Goal: Task Accomplishment & Management: Use online tool/utility

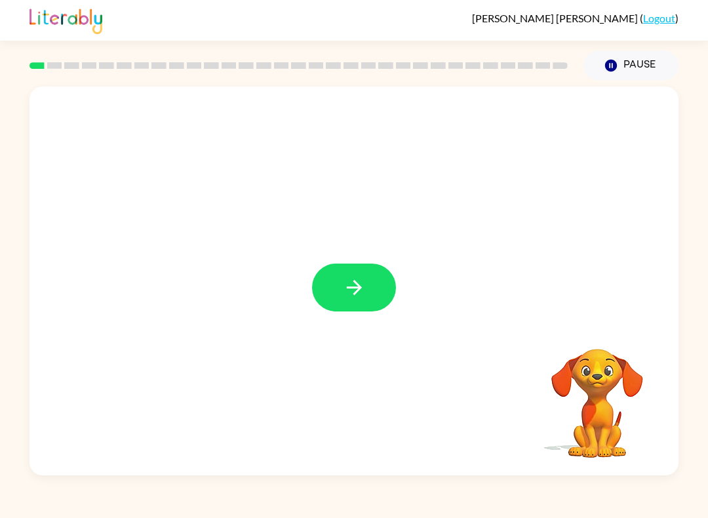
click at [375, 289] on button "button" at bounding box center [354, 288] width 84 height 48
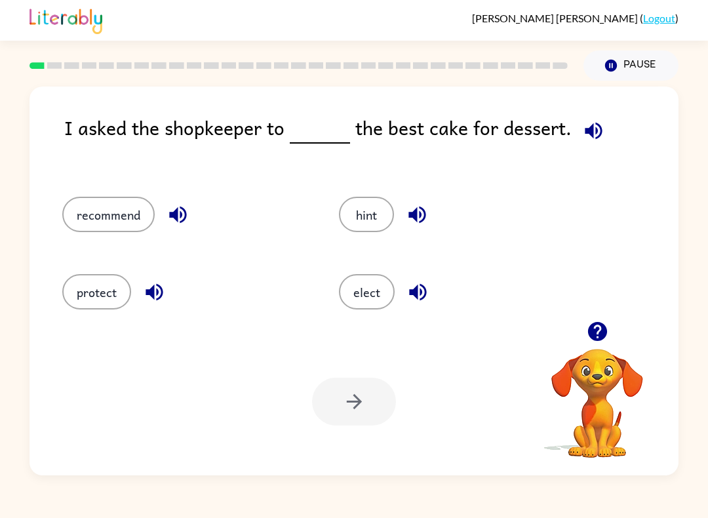
click at [117, 216] on button "recommend" at bounding box center [108, 214] width 92 height 35
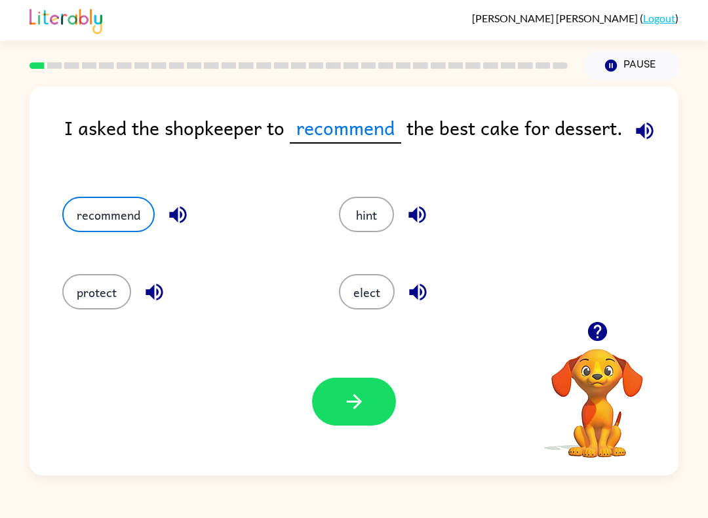
click at [380, 403] on button "button" at bounding box center [354, 402] width 84 height 48
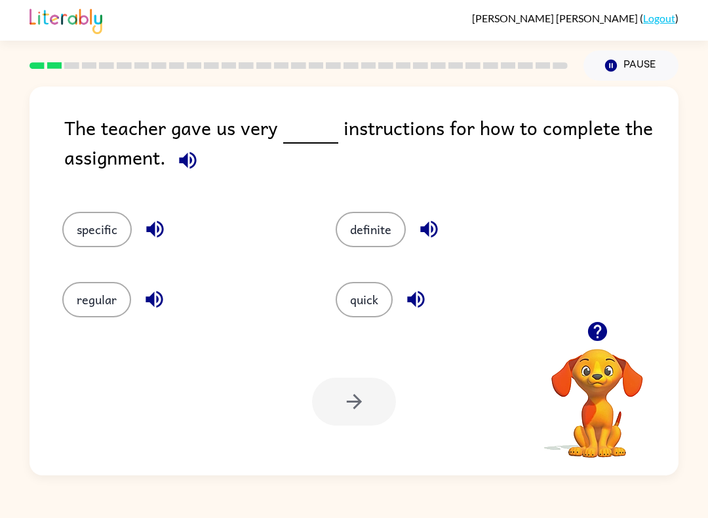
click at [98, 230] on button "specific" at bounding box center [97, 229] width 70 height 35
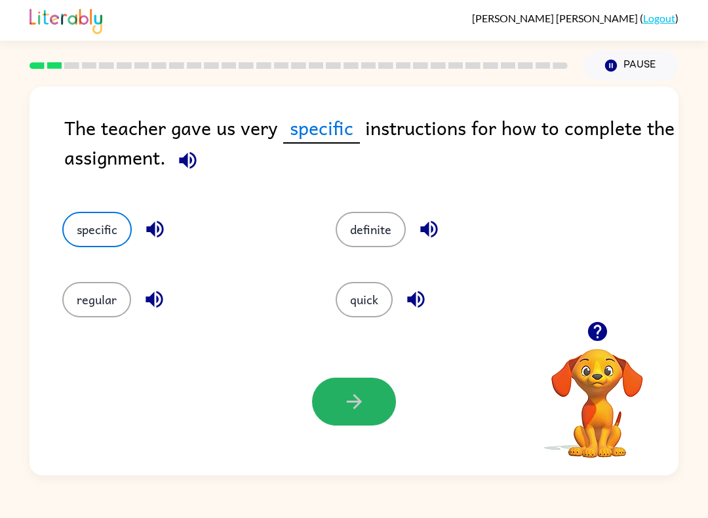
click at [370, 406] on button "button" at bounding box center [354, 402] width 84 height 48
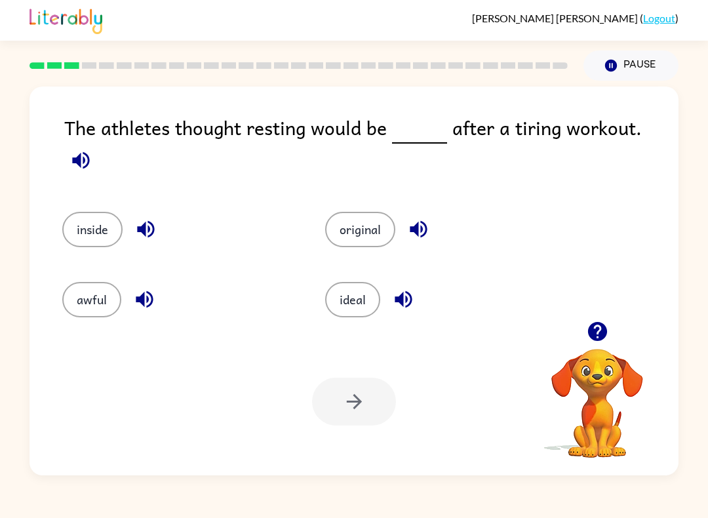
click at [365, 284] on button "ideal" at bounding box center [352, 299] width 55 height 35
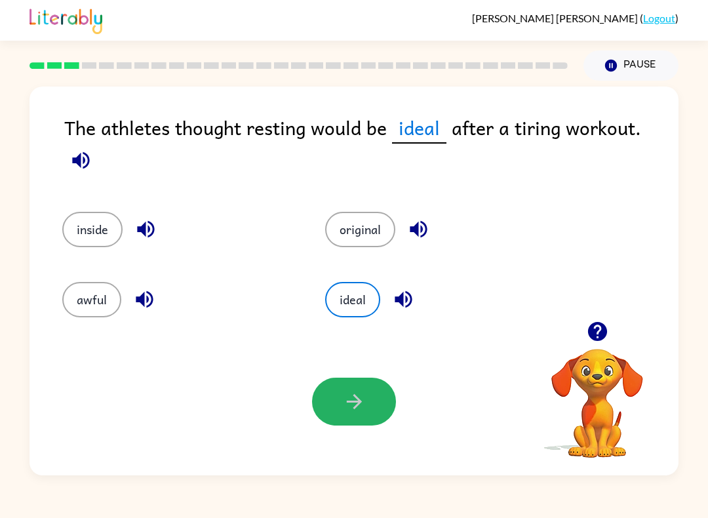
click at [388, 418] on button "button" at bounding box center [354, 402] width 84 height 48
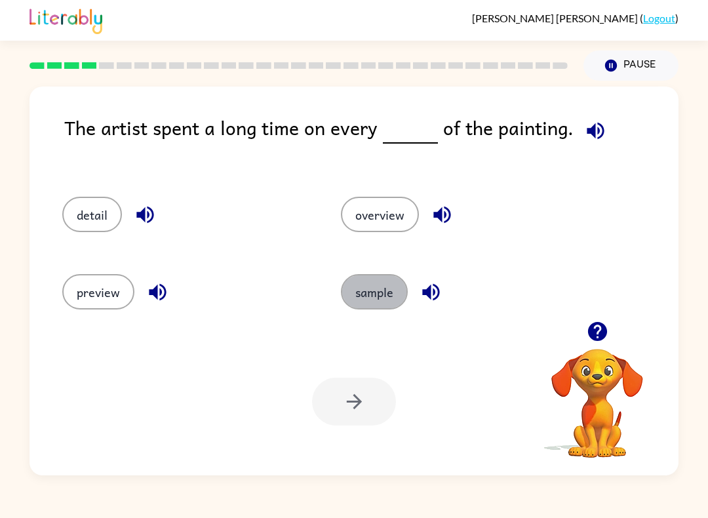
click at [394, 281] on button "sample" at bounding box center [374, 291] width 67 height 35
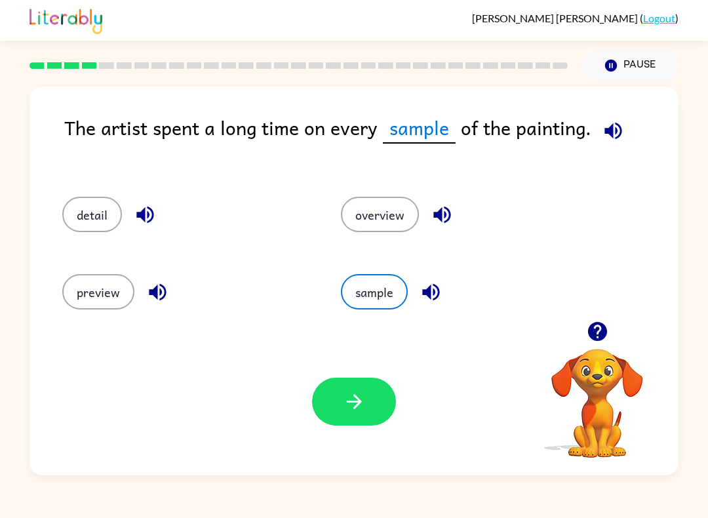
click at [348, 403] on icon "button" at bounding box center [354, 401] width 23 height 23
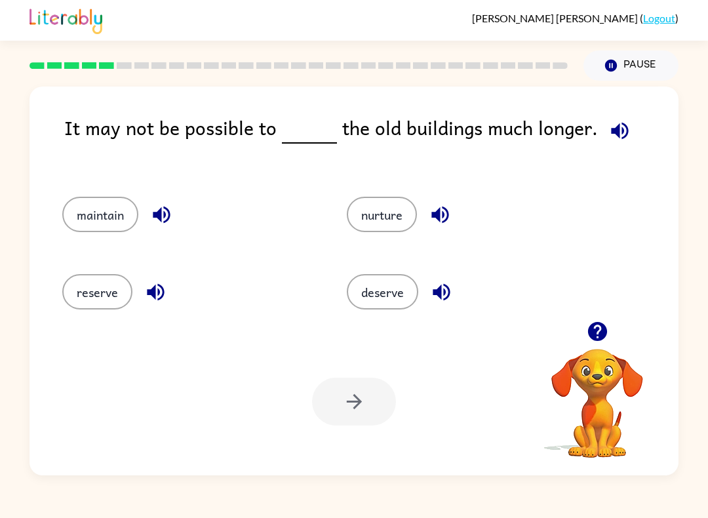
click at [102, 207] on button "maintain" at bounding box center [100, 214] width 76 height 35
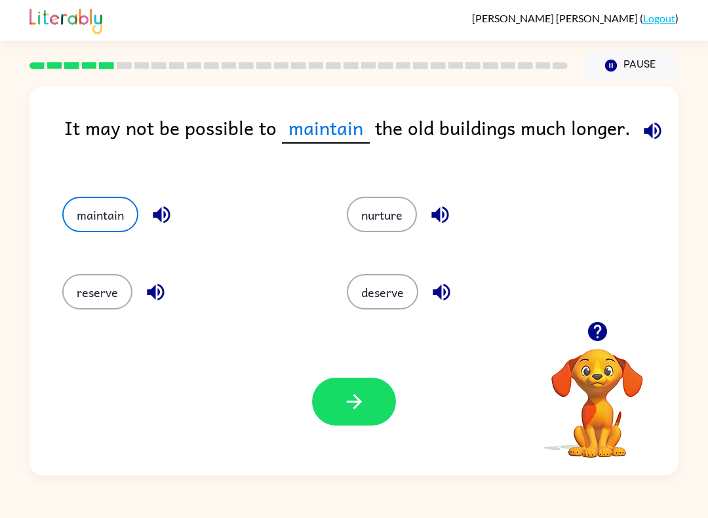
click at [367, 398] on button "button" at bounding box center [354, 402] width 84 height 48
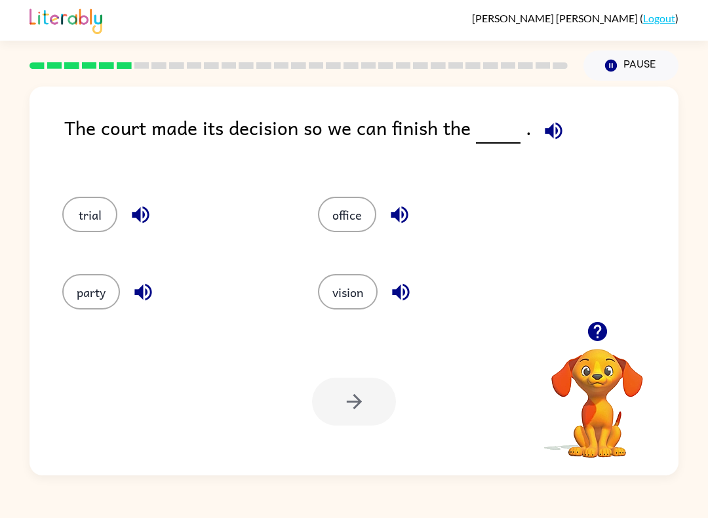
click at [96, 297] on button "party" at bounding box center [91, 291] width 58 height 35
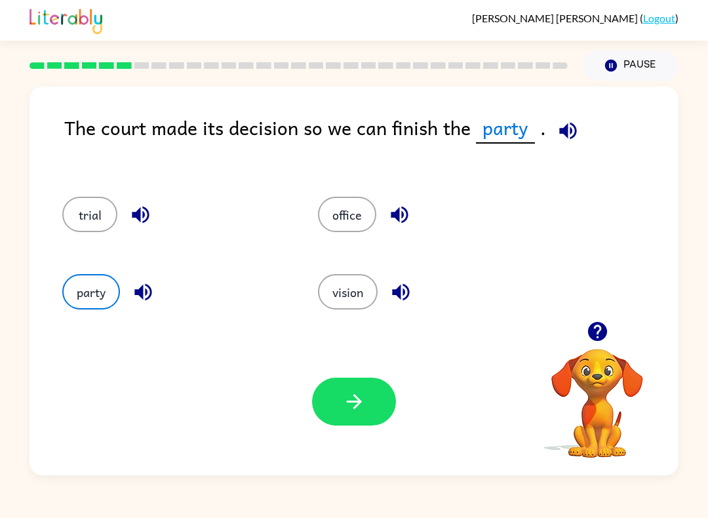
click at [349, 401] on icon "button" at bounding box center [354, 401] width 23 height 23
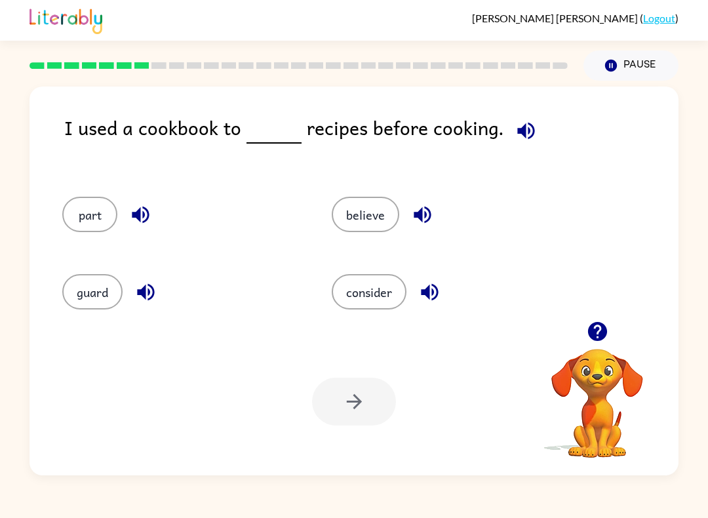
click at [371, 280] on button "consider" at bounding box center [369, 291] width 75 height 35
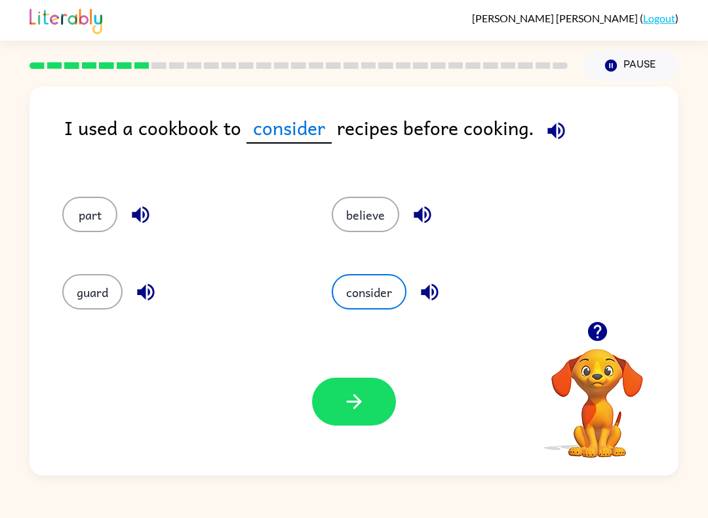
click at [360, 401] on icon "button" at bounding box center [353, 401] width 15 height 15
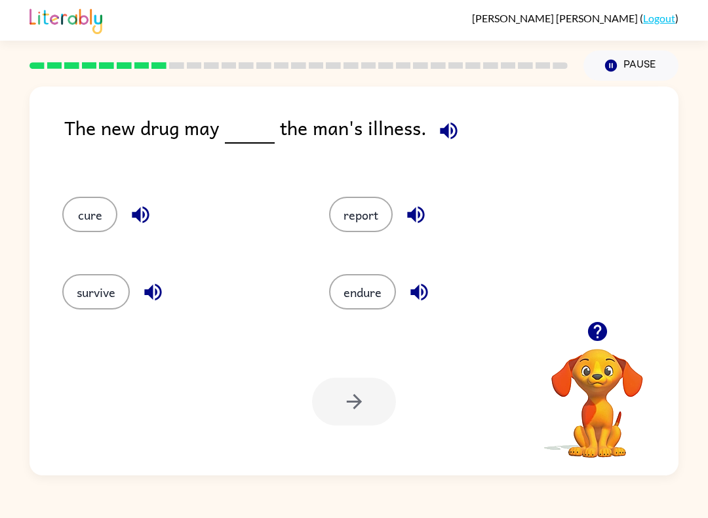
click at [354, 230] on button "report" at bounding box center [361, 214] width 64 height 35
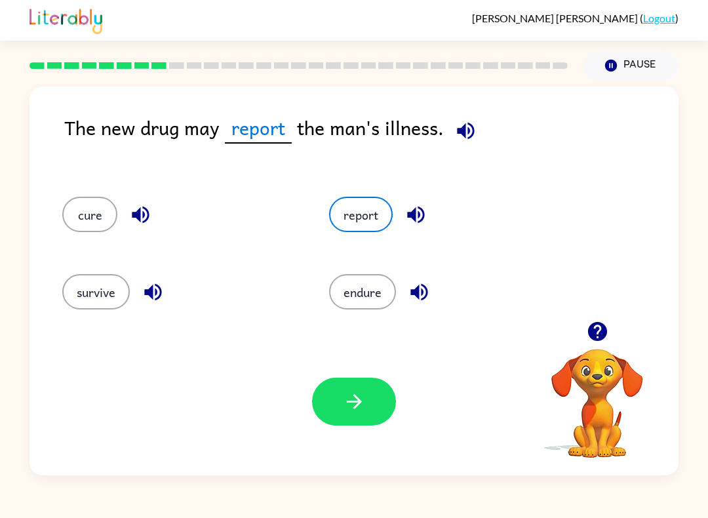
click at [357, 395] on icon "button" at bounding box center [354, 401] width 23 height 23
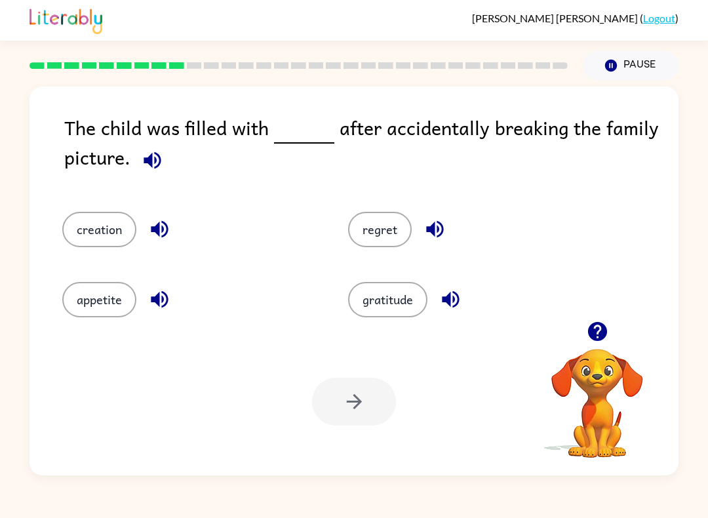
click at [409, 227] on button "regret" at bounding box center [380, 229] width 64 height 35
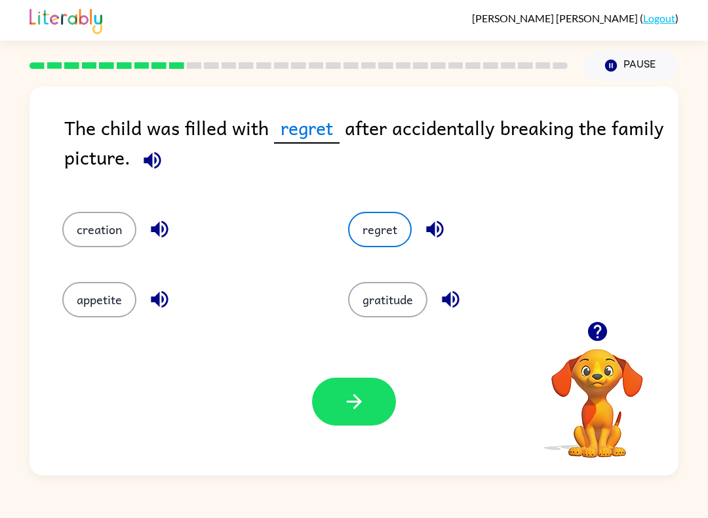
click at [436, 228] on icon "button" at bounding box center [435, 229] width 23 height 23
click at [374, 393] on button "button" at bounding box center [354, 402] width 84 height 48
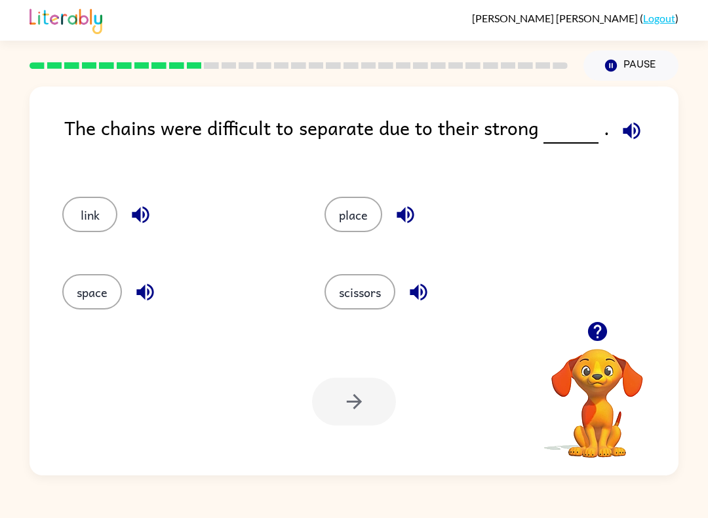
click at [84, 289] on button "space" at bounding box center [92, 291] width 60 height 35
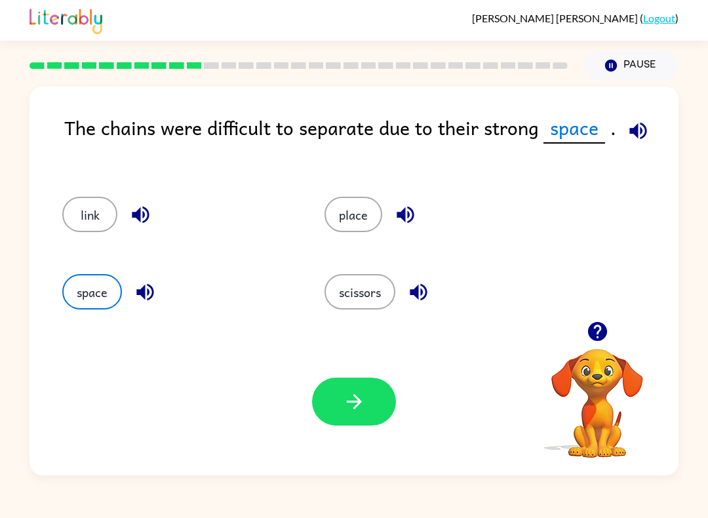
click at [357, 403] on icon "button" at bounding box center [354, 401] width 23 height 23
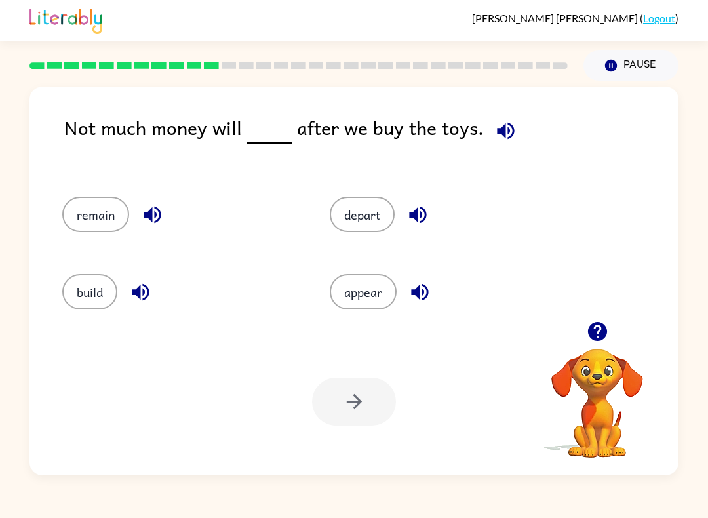
click at [371, 284] on button "appear" at bounding box center [363, 291] width 67 height 35
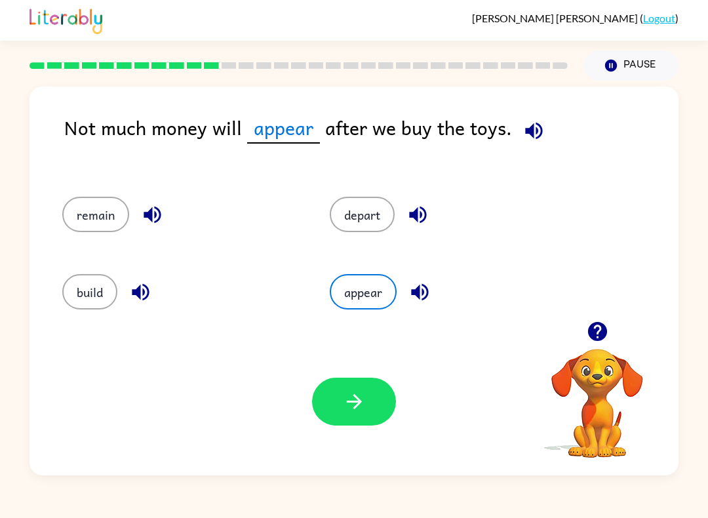
click at [373, 394] on button "button" at bounding box center [354, 402] width 84 height 48
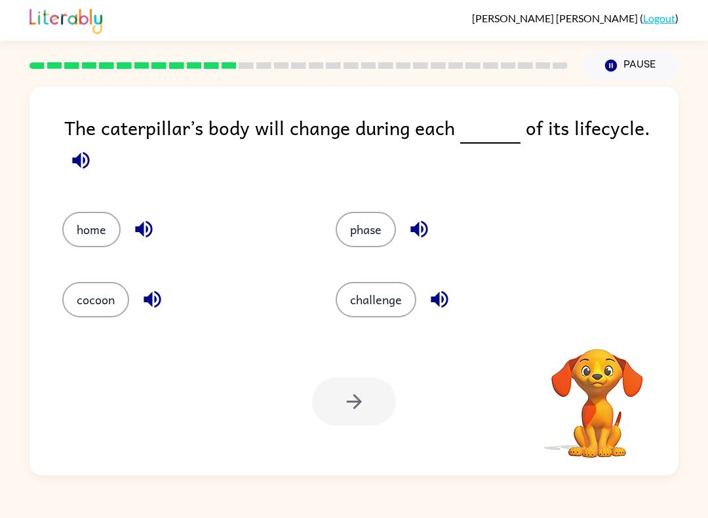
click at [519, 401] on div "Your browser must support playing .mp4 files to use Literably. Please try using…" at bounding box center [354, 402] width 649 height 148
click at [388, 231] on button "phase" at bounding box center [366, 229] width 60 height 35
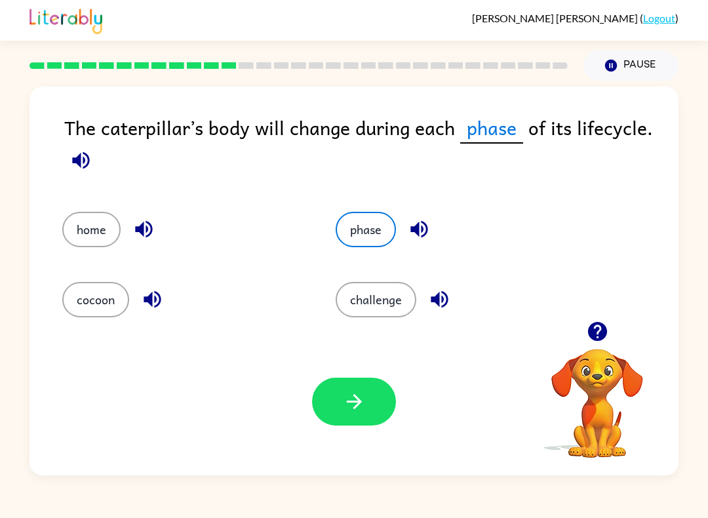
click at [350, 397] on icon "button" at bounding box center [354, 401] width 23 height 23
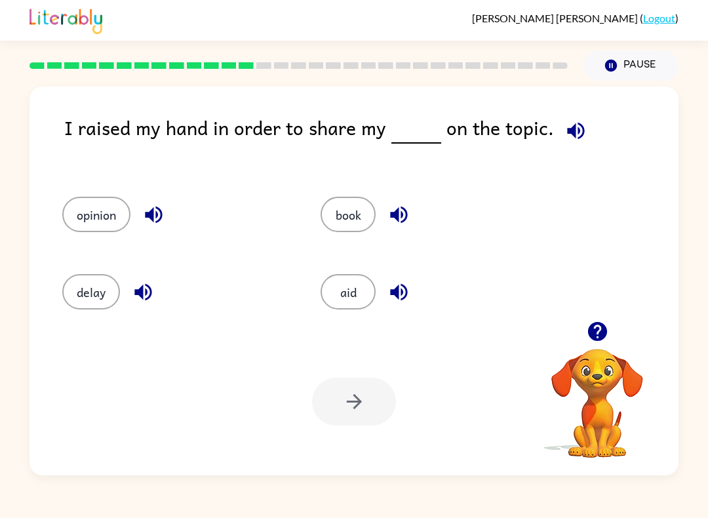
click at [96, 221] on button "opinion" at bounding box center [96, 214] width 68 height 35
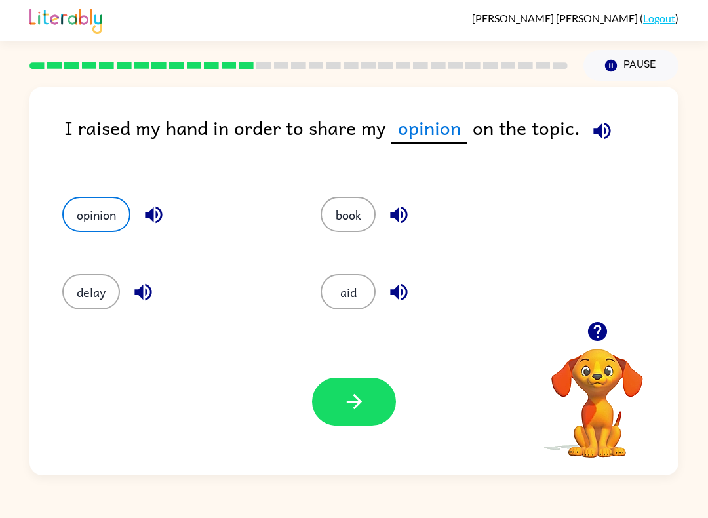
click at [358, 403] on icon "button" at bounding box center [353, 401] width 15 height 15
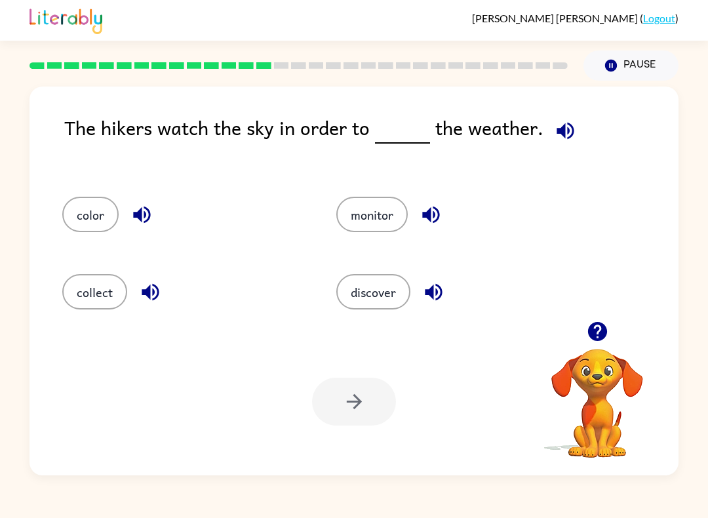
click at [418, 289] on button "button" at bounding box center [433, 291] width 33 height 33
click at [384, 297] on button "discover" at bounding box center [373, 291] width 74 height 35
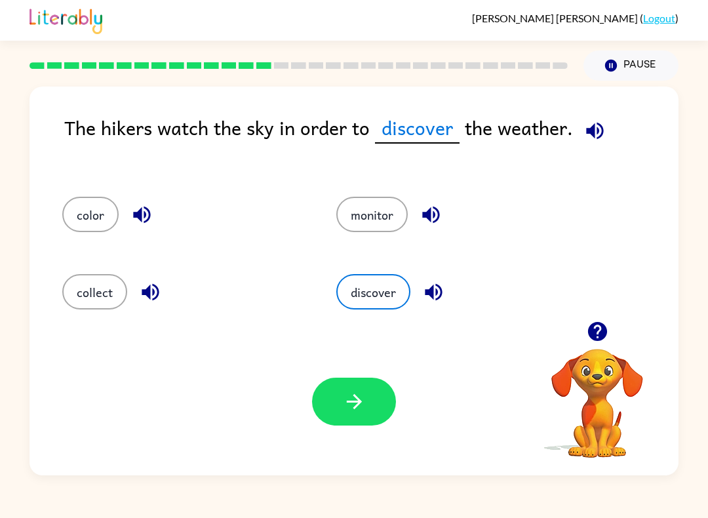
click at [350, 334] on div "Your browser must support playing .mp4 files to use Literably. Please try using…" at bounding box center [354, 402] width 649 height 148
click at [387, 232] on button "monitor" at bounding box center [371, 214] width 71 height 35
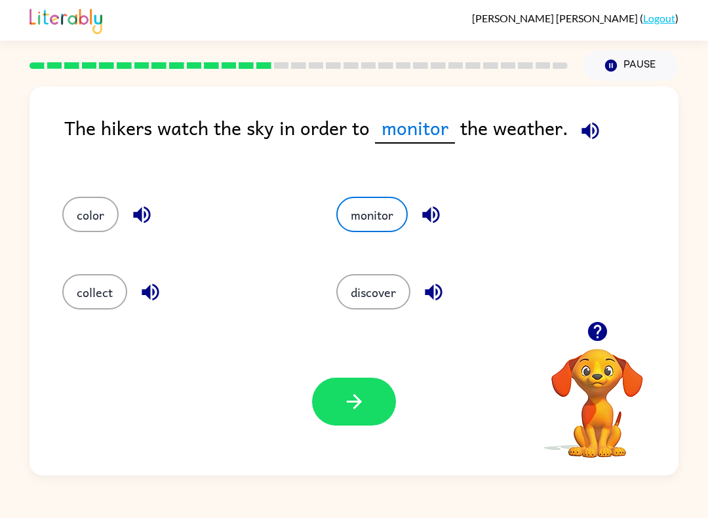
click at [430, 214] on icon "button" at bounding box center [430, 215] width 17 height 17
click at [433, 226] on icon "button" at bounding box center [431, 214] width 23 height 23
click at [381, 285] on button "discover" at bounding box center [373, 291] width 74 height 35
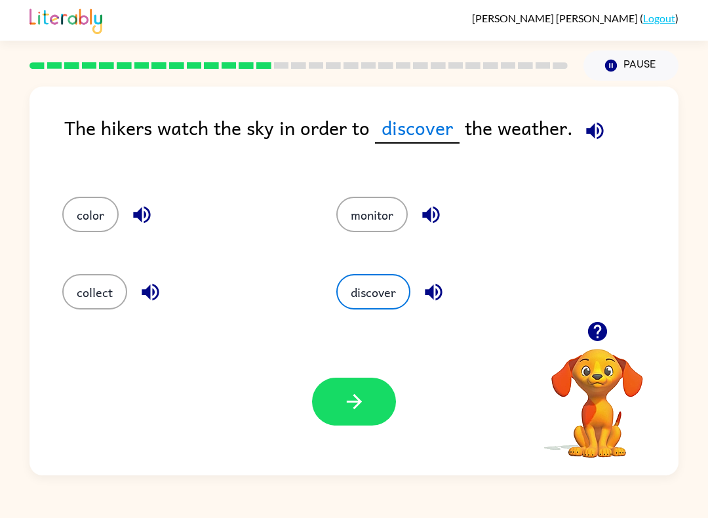
click at [351, 421] on button "button" at bounding box center [354, 402] width 84 height 48
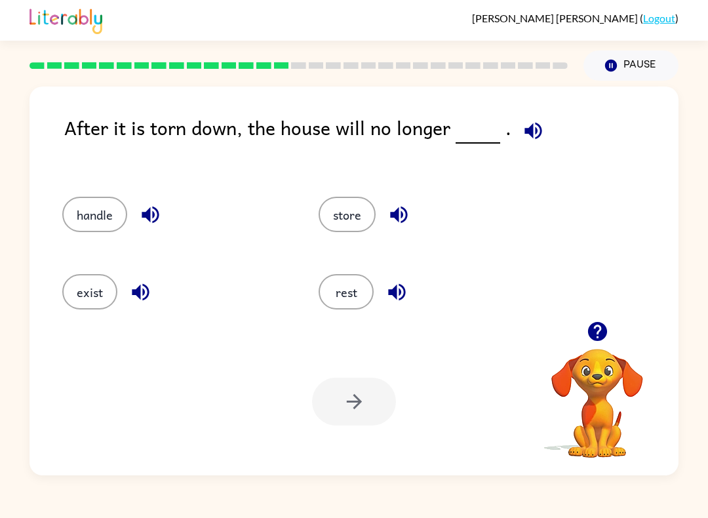
click at [91, 292] on button "exist" at bounding box center [89, 291] width 55 height 35
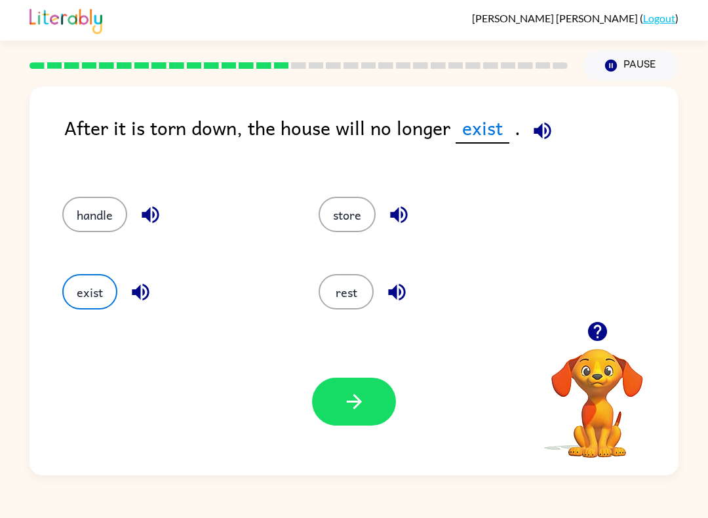
click at [352, 395] on icon "button" at bounding box center [354, 401] width 23 height 23
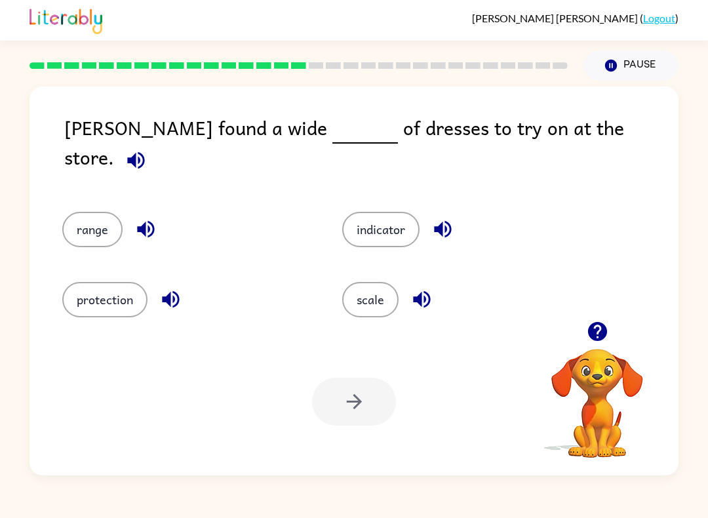
click at [128, 287] on button "protection" at bounding box center [104, 299] width 85 height 35
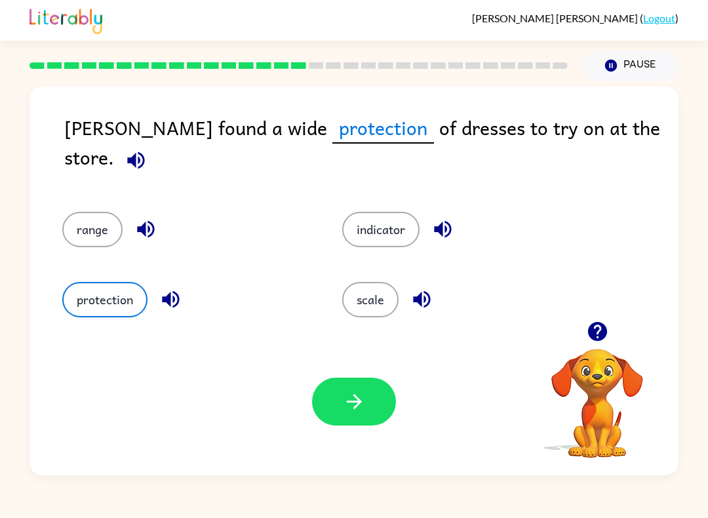
click at [399, 214] on button "indicator" at bounding box center [380, 229] width 77 height 35
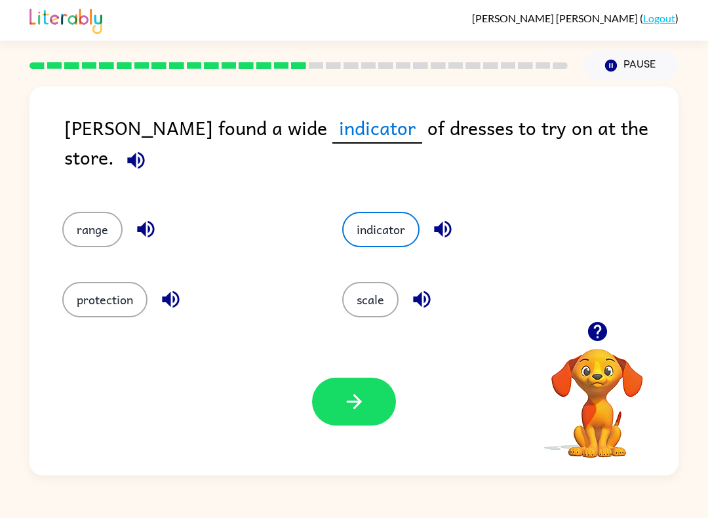
click at [340, 418] on button "button" at bounding box center [354, 402] width 84 height 48
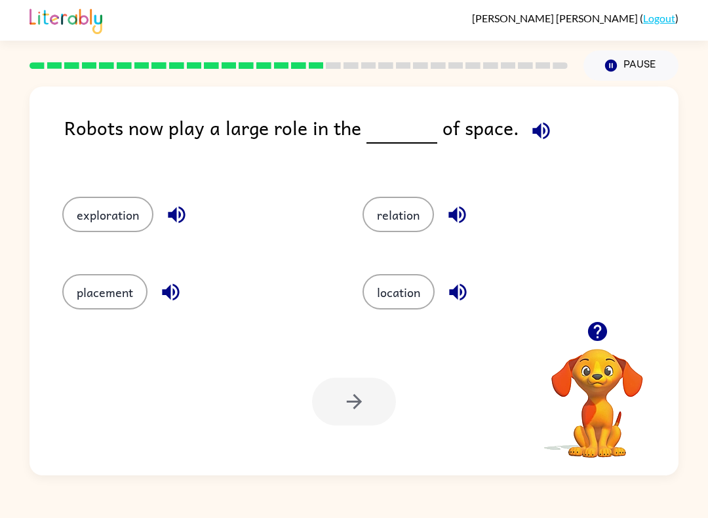
click at [405, 224] on button "relation" at bounding box center [398, 214] width 71 height 35
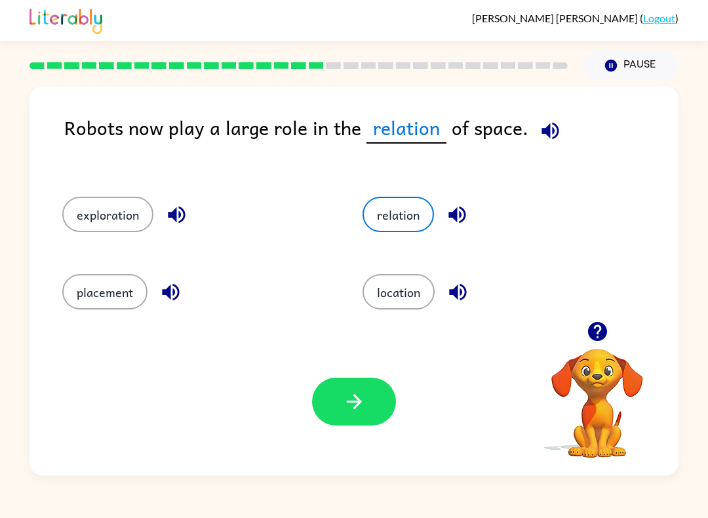
click at [353, 422] on button "button" at bounding box center [354, 402] width 84 height 48
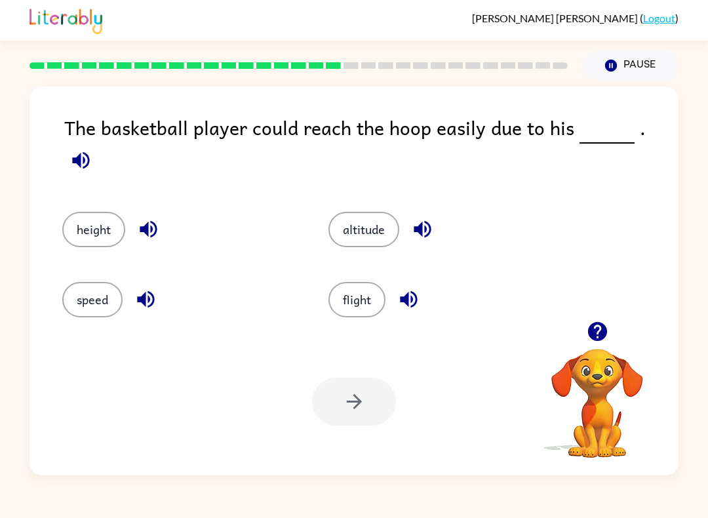
click at [104, 212] on button "height" at bounding box center [93, 229] width 63 height 35
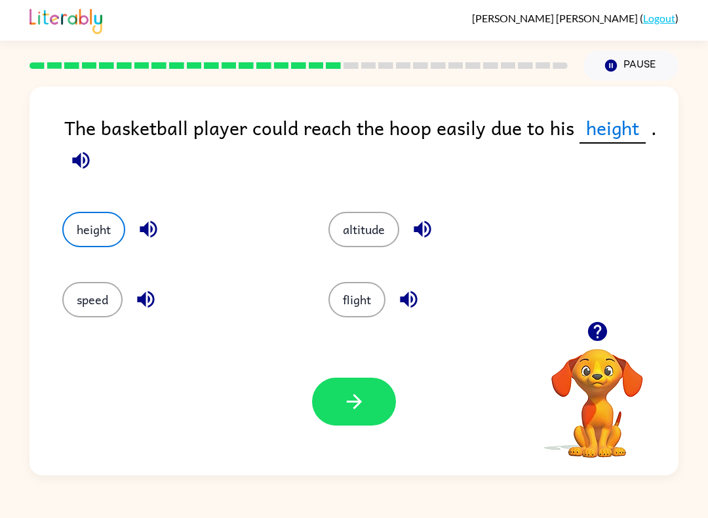
click at [344, 406] on icon "button" at bounding box center [354, 401] width 23 height 23
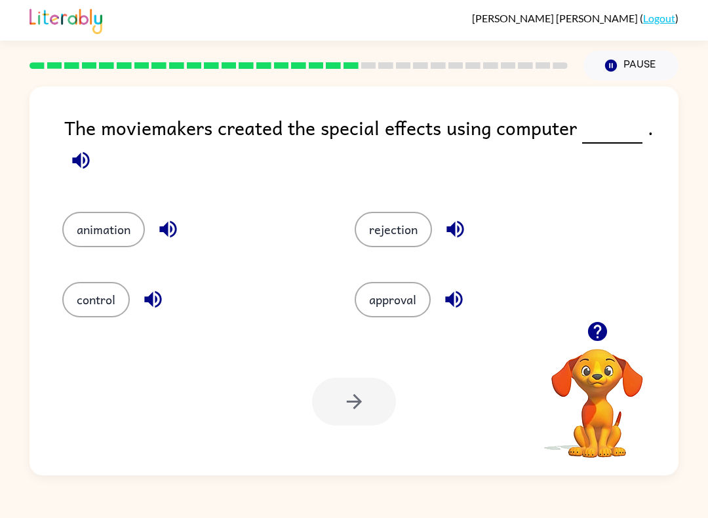
click at [85, 238] on button "animation" at bounding box center [103, 229] width 83 height 35
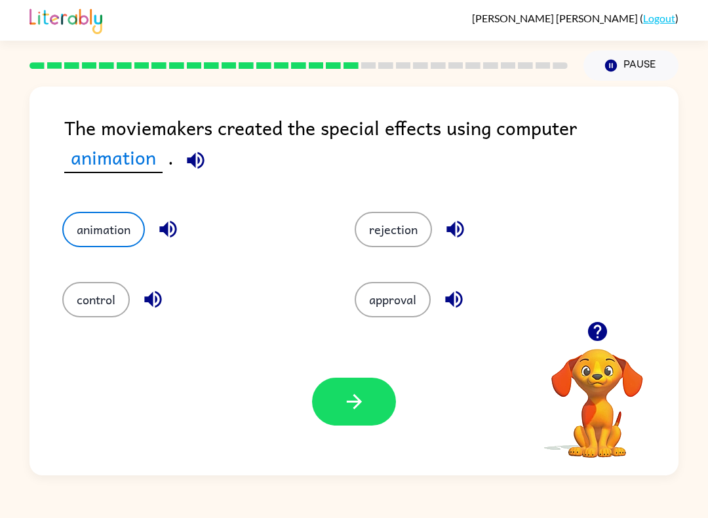
click at [357, 411] on icon "button" at bounding box center [354, 401] width 23 height 23
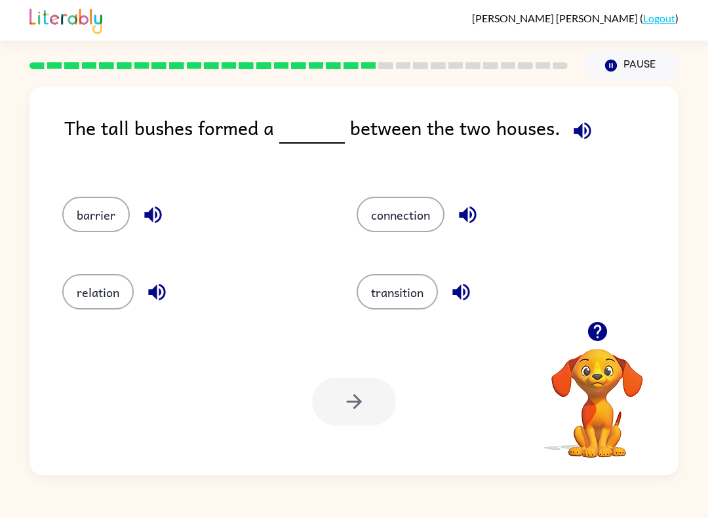
click at [414, 216] on button "connection" at bounding box center [401, 214] width 88 height 35
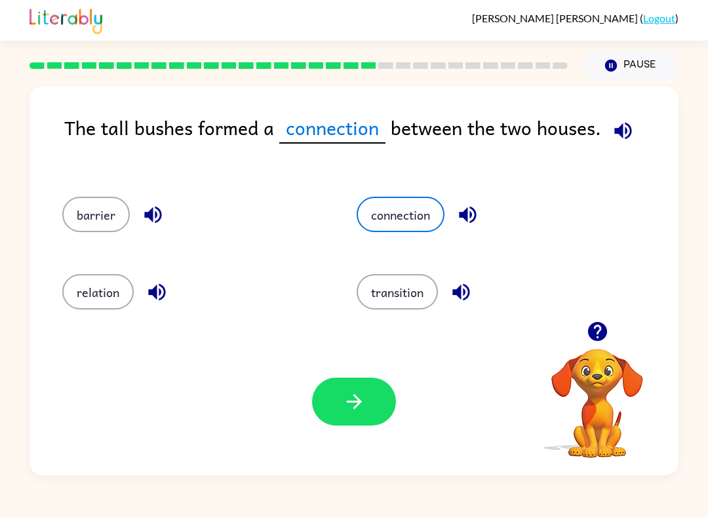
click at [350, 408] on icon "button" at bounding box center [354, 401] width 23 height 23
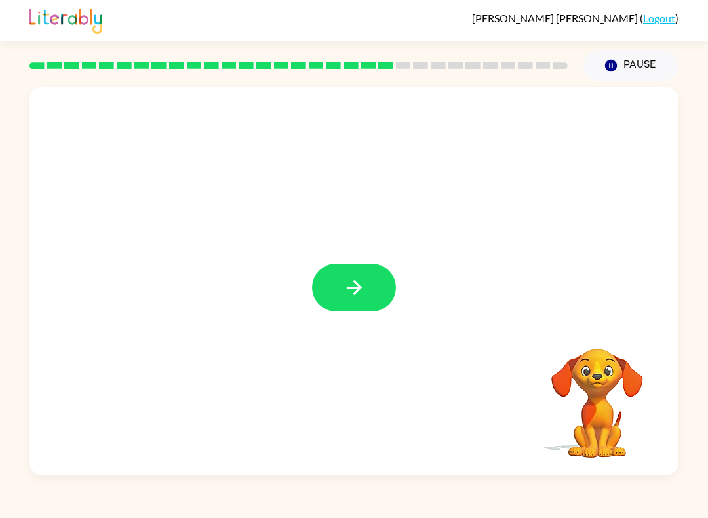
click at [341, 289] on button "button" at bounding box center [354, 288] width 84 height 48
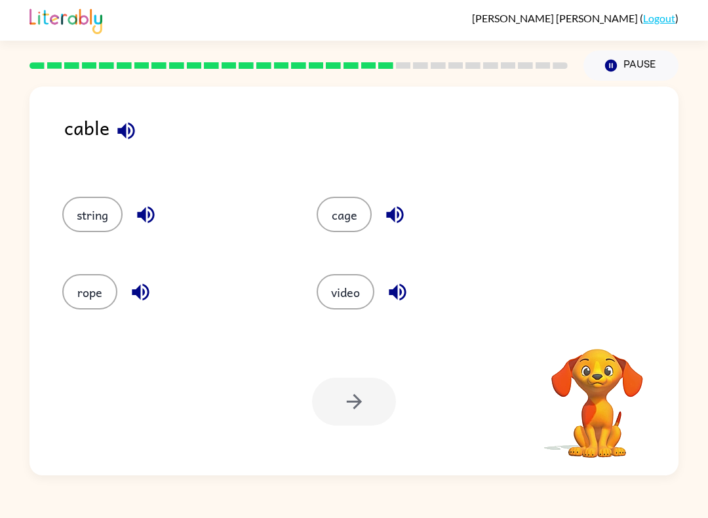
click at [354, 209] on button "cage" at bounding box center [344, 214] width 55 height 35
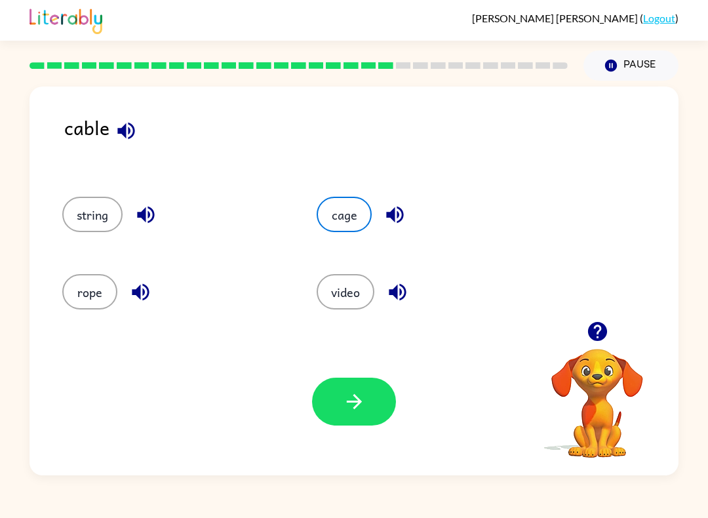
click at [366, 401] on button "button" at bounding box center [354, 402] width 84 height 48
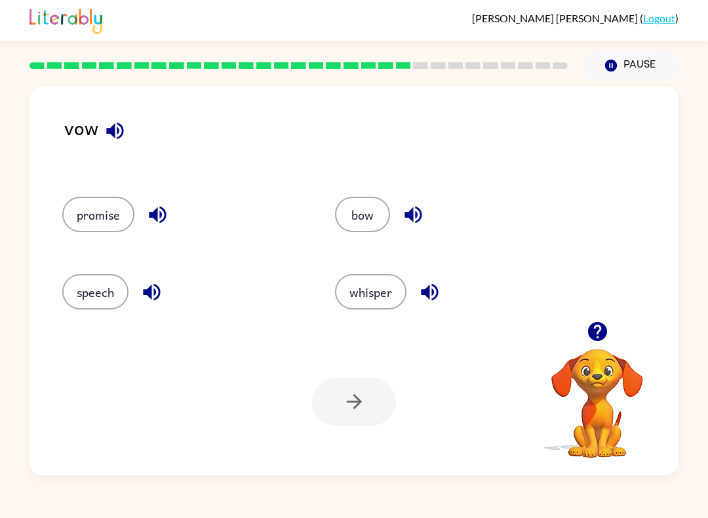
click at [102, 300] on button "speech" at bounding box center [95, 291] width 66 height 35
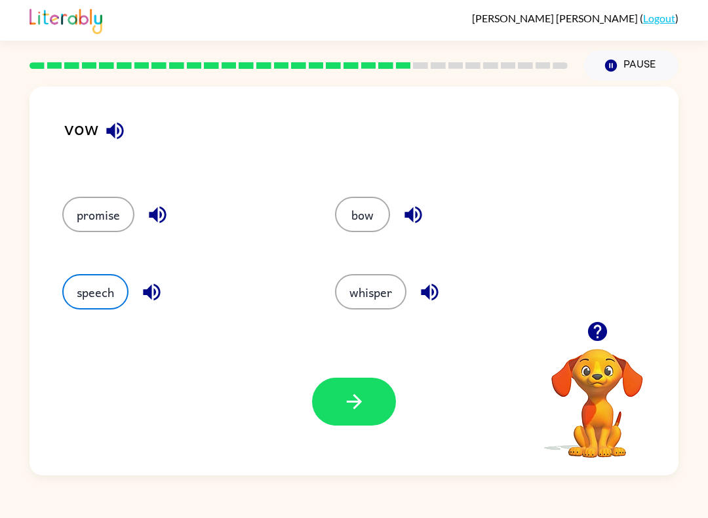
click at [338, 422] on button "button" at bounding box center [354, 402] width 84 height 48
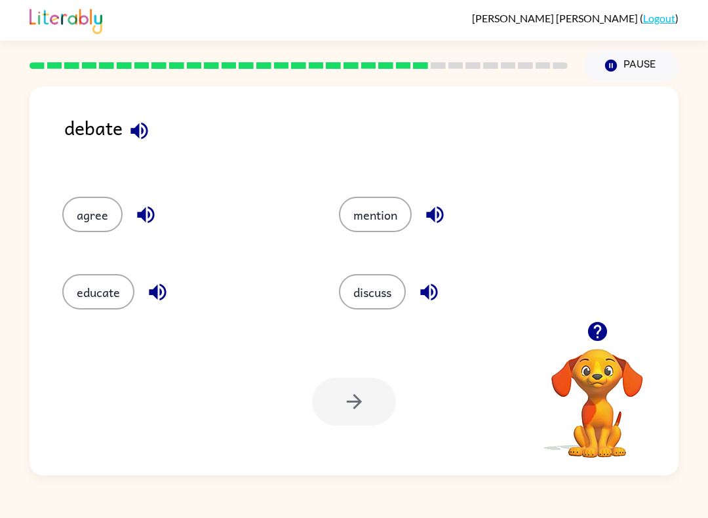
click at [387, 293] on button "discuss" at bounding box center [372, 291] width 67 height 35
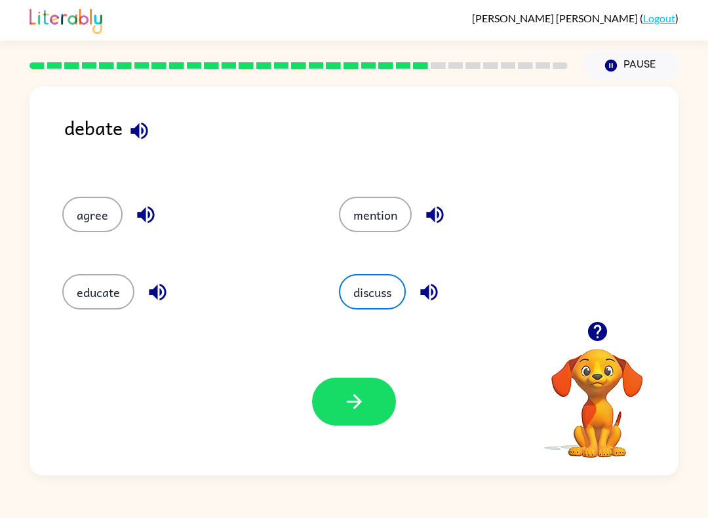
click at [340, 413] on button "button" at bounding box center [354, 402] width 84 height 48
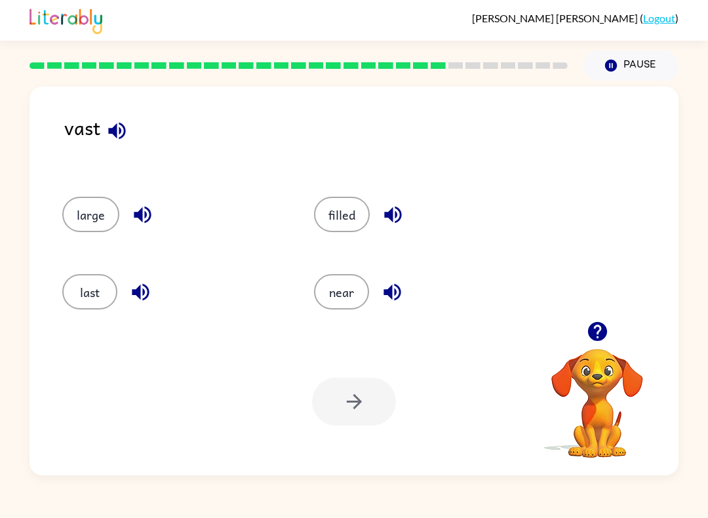
click at [98, 285] on button "last" at bounding box center [89, 291] width 55 height 35
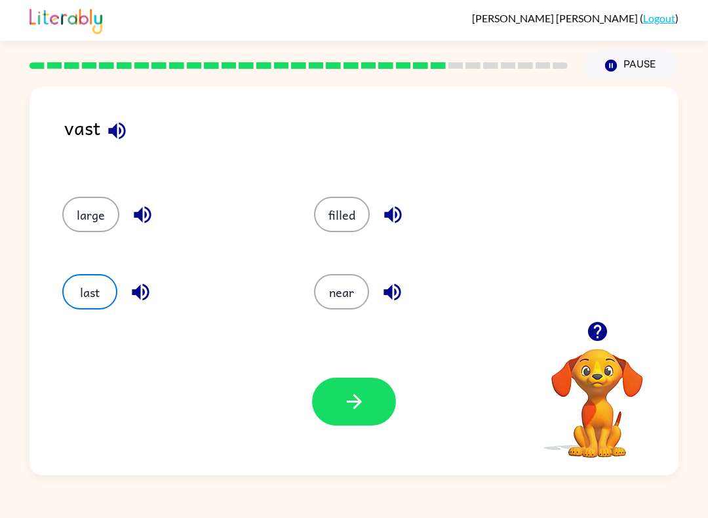
click at [361, 386] on button "button" at bounding box center [354, 402] width 84 height 48
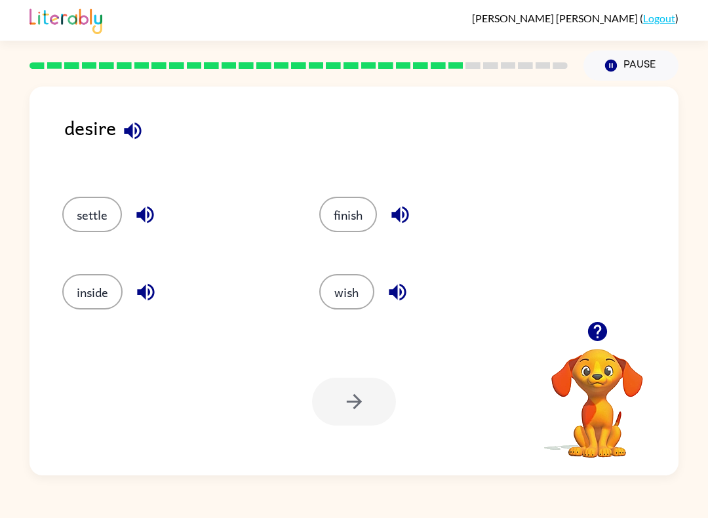
click at [127, 117] on button "button" at bounding box center [132, 130] width 33 height 33
click at [92, 281] on button "inside" at bounding box center [92, 291] width 60 height 35
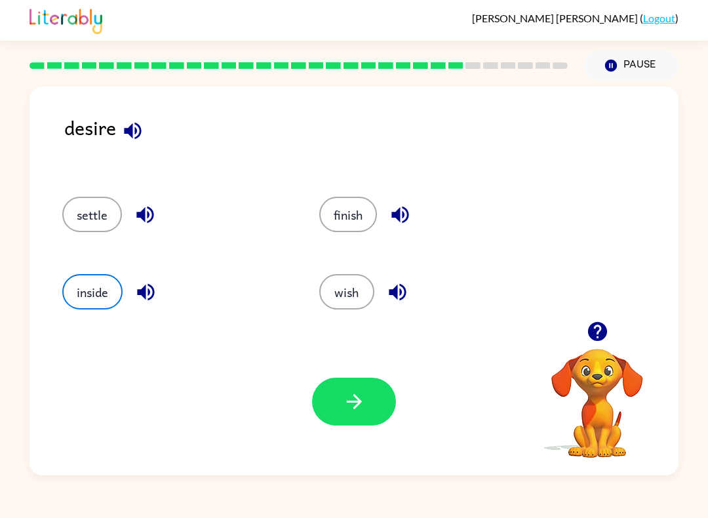
click at [363, 411] on icon "button" at bounding box center [354, 401] width 23 height 23
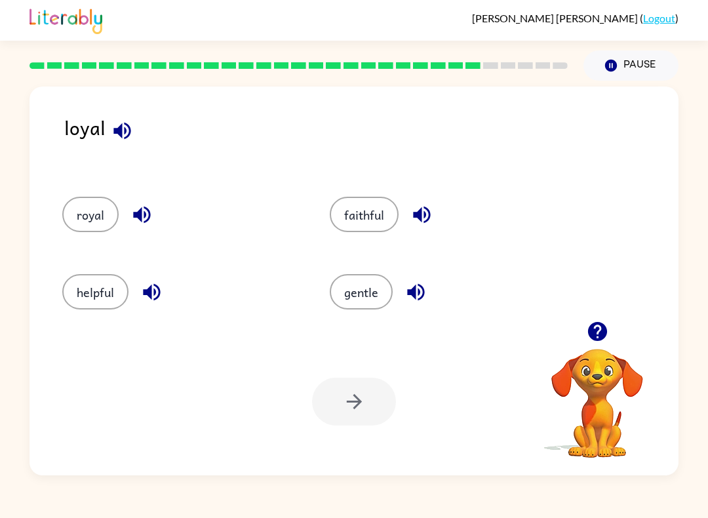
click at [102, 218] on button "royal" at bounding box center [90, 214] width 56 height 35
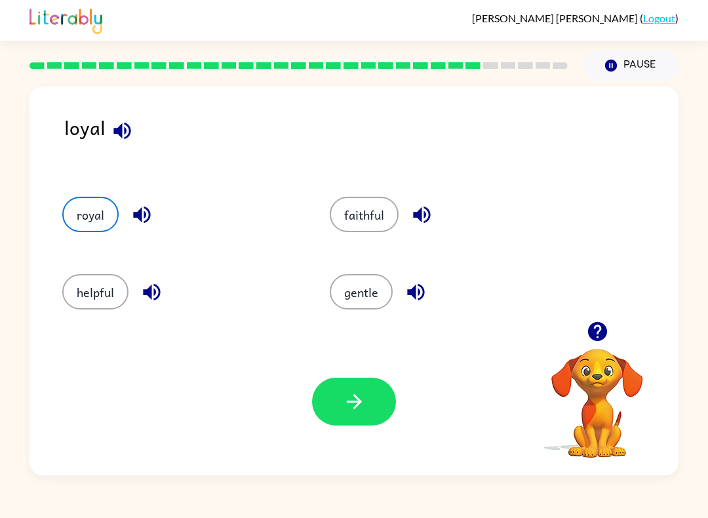
click at [354, 413] on icon "button" at bounding box center [354, 401] width 23 height 23
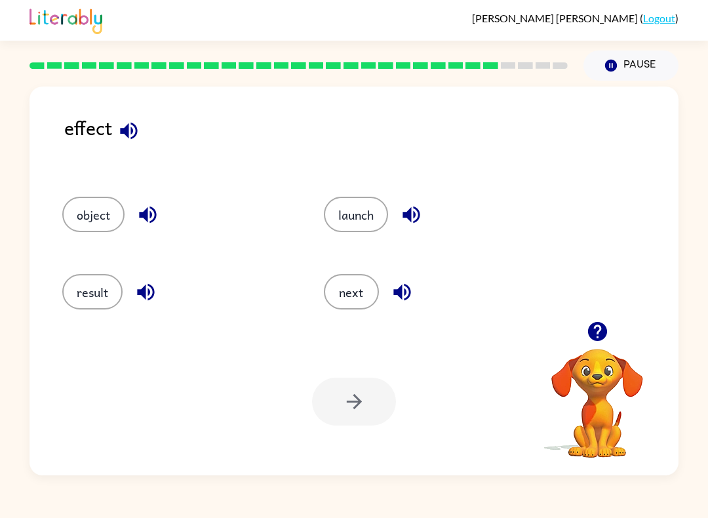
click at [365, 216] on button "launch" at bounding box center [356, 214] width 64 height 35
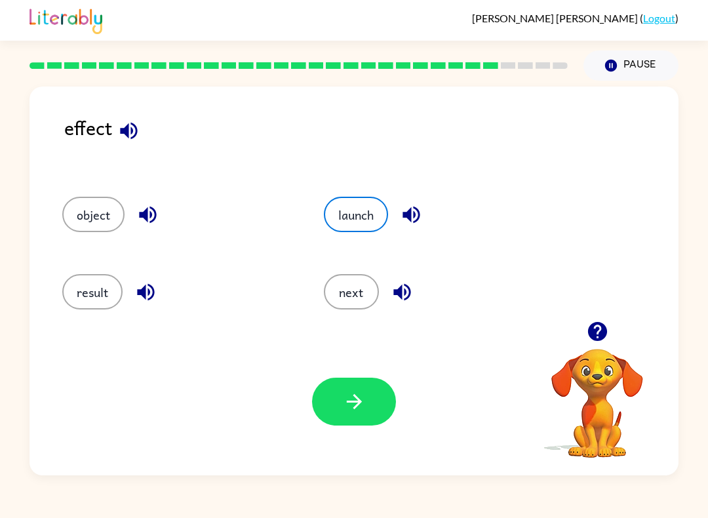
click at [368, 403] on button "button" at bounding box center [354, 402] width 84 height 48
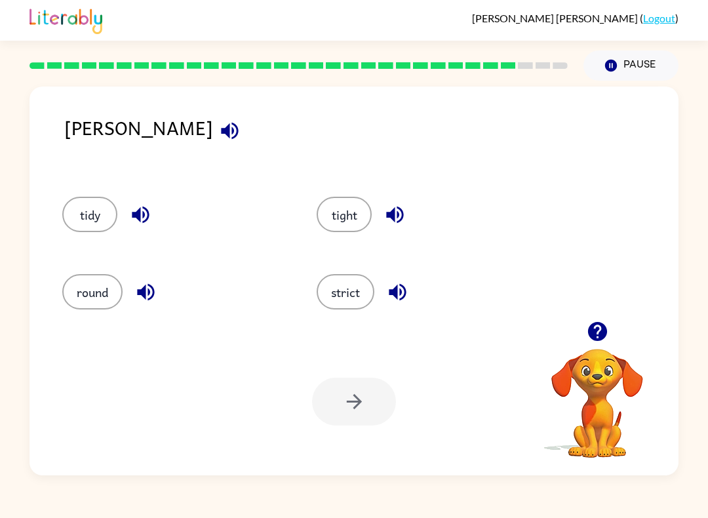
click at [353, 302] on button "strict" at bounding box center [346, 291] width 58 height 35
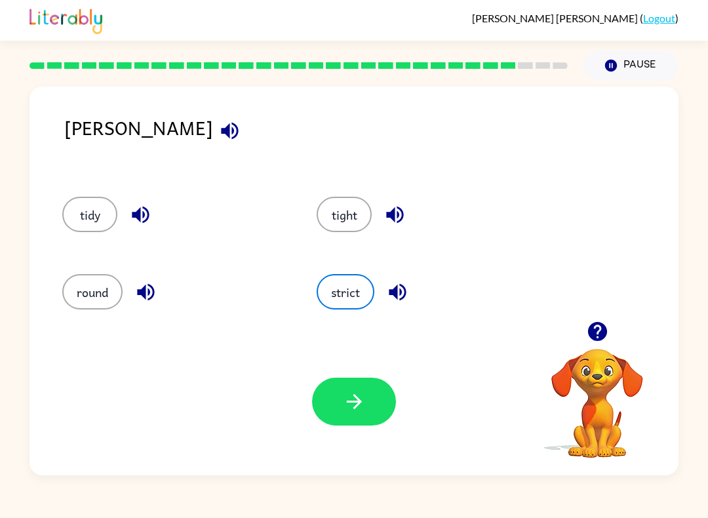
click at [358, 399] on icon "button" at bounding box center [353, 401] width 15 height 15
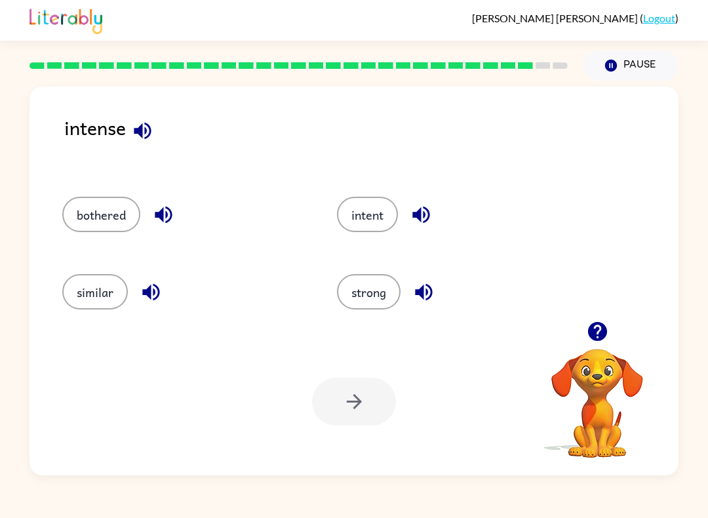
click at [107, 222] on button "bothered" at bounding box center [101, 214] width 78 height 35
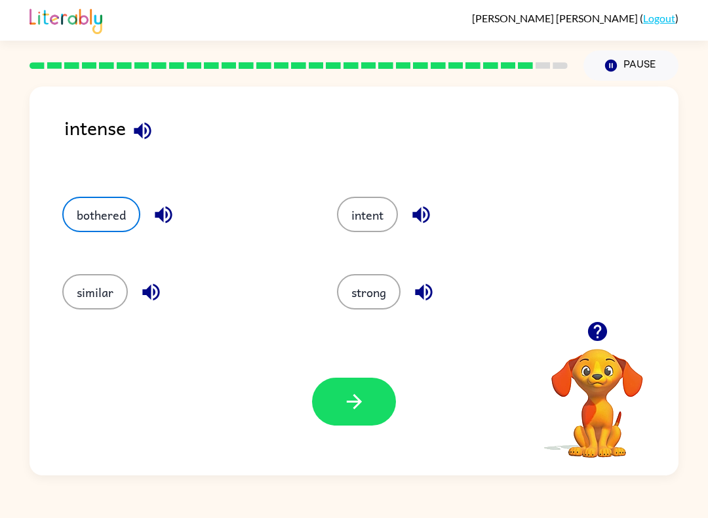
click at [356, 407] on icon "button" at bounding box center [353, 401] width 15 height 15
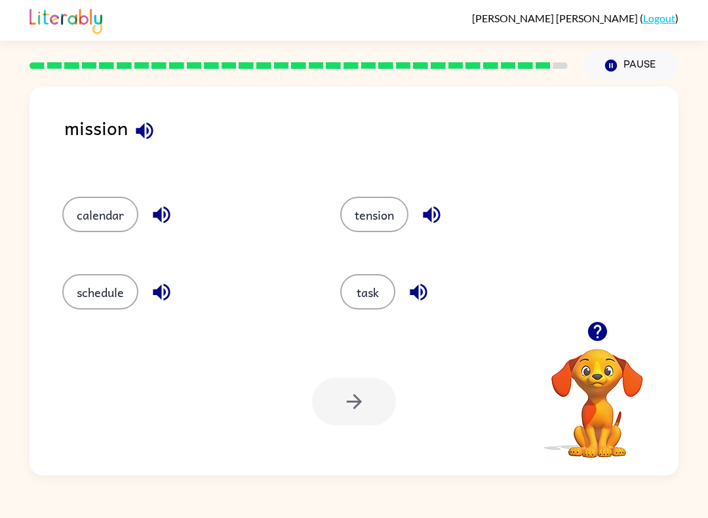
click at [379, 209] on button "tension" at bounding box center [374, 214] width 68 height 35
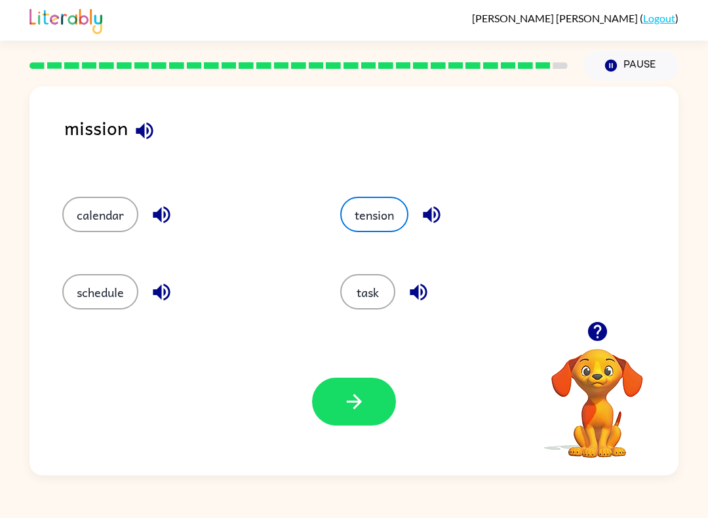
click at [355, 391] on icon "button" at bounding box center [354, 401] width 23 height 23
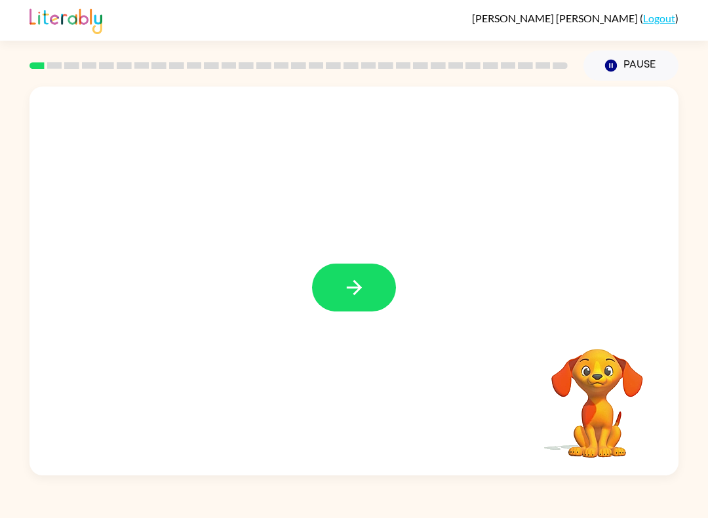
click at [336, 291] on button "button" at bounding box center [354, 288] width 84 height 48
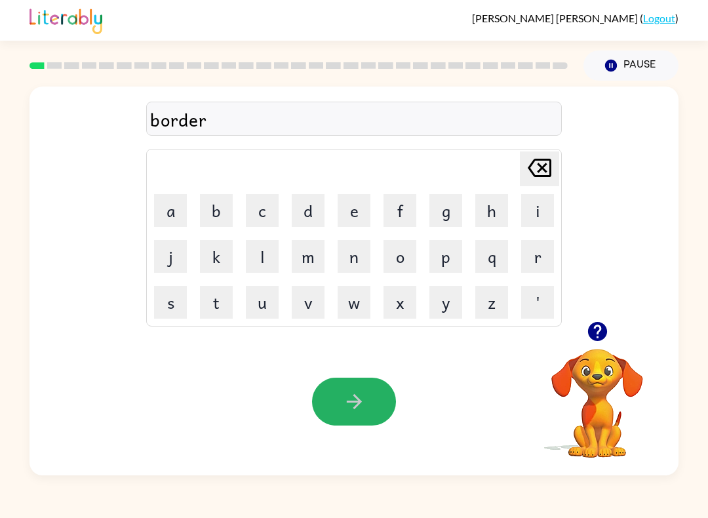
click at [371, 395] on button "button" at bounding box center [354, 402] width 84 height 48
click at [365, 392] on icon "button" at bounding box center [354, 401] width 23 height 23
click at [352, 393] on icon "button" at bounding box center [354, 401] width 23 height 23
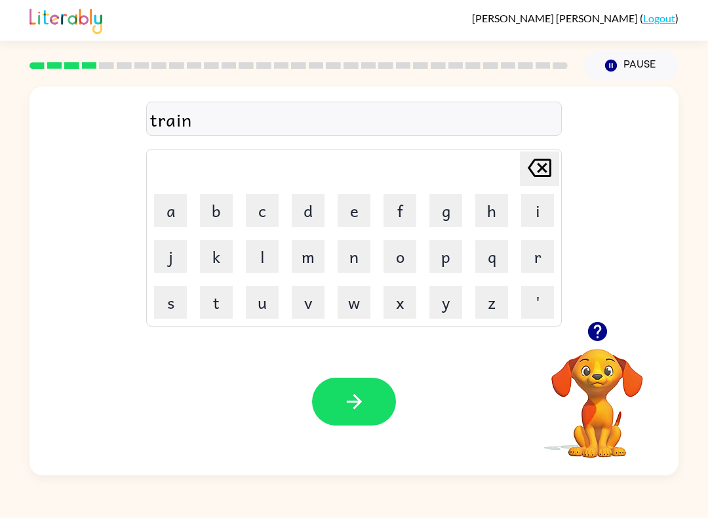
click at [354, 408] on icon "button" at bounding box center [354, 401] width 23 height 23
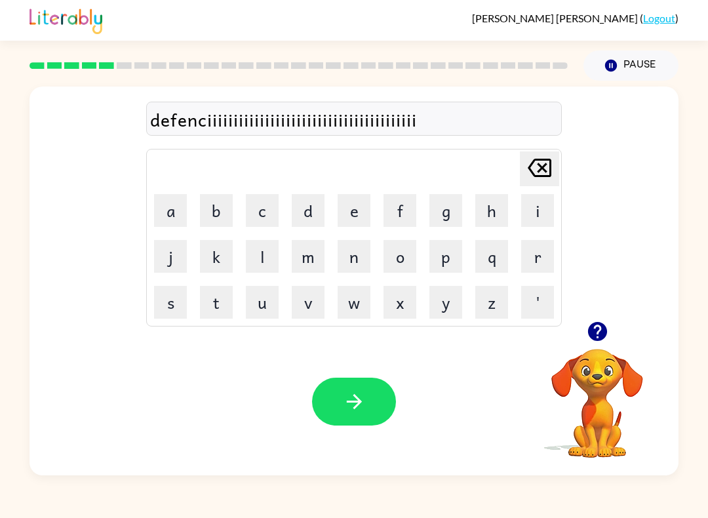
click at [536, 161] on icon at bounding box center [540, 168] width 24 height 18
click at [535, 160] on icon at bounding box center [540, 168] width 24 height 18
click at [542, 167] on icon at bounding box center [540, 168] width 24 height 18
click at [539, 167] on icon "[PERSON_NAME] last character input" at bounding box center [539, 167] width 31 height 31
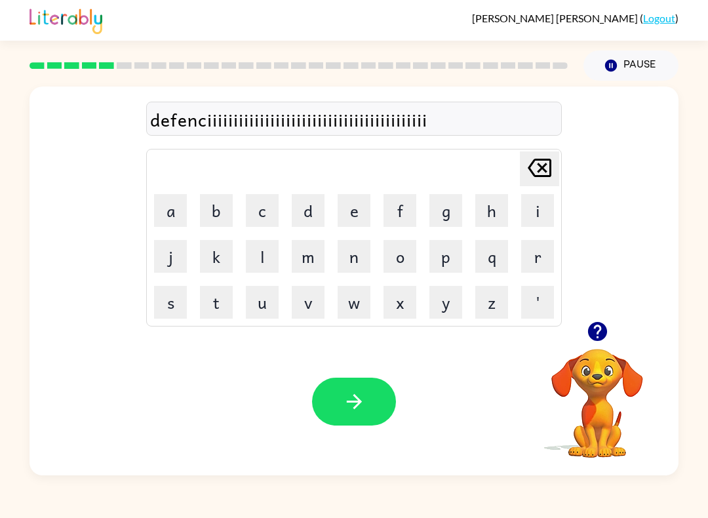
click at [536, 172] on icon "[PERSON_NAME] last character input" at bounding box center [539, 167] width 31 height 31
click at [535, 172] on icon "[PERSON_NAME] last character input" at bounding box center [539, 167] width 31 height 31
click at [544, 168] on icon "[PERSON_NAME] last character input" at bounding box center [539, 167] width 31 height 31
click at [544, 167] on icon at bounding box center [540, 168] width 24 height 18
click at [538, 170] on icon "[PERSON_NAME] last character input" at bounding box center [539, 167] width 31 height 31
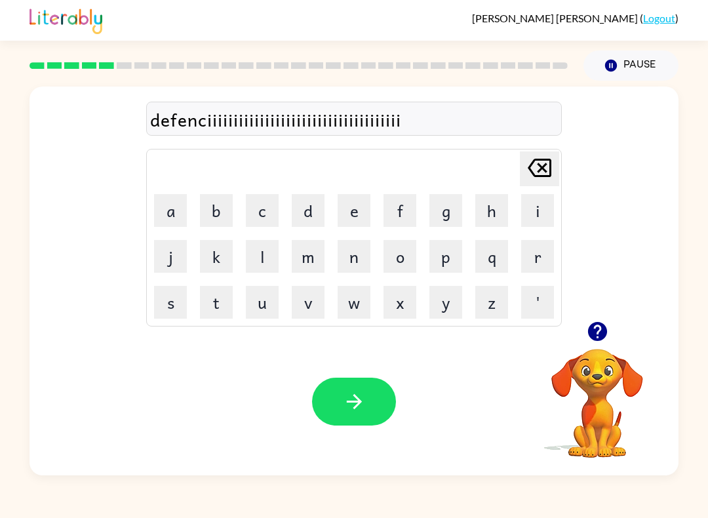
click at [537, 170] on icon "[PERSON_NAME] last character input" at bounding box center [539, 167] width 31 height 31
click at [539, 165] on icon at bounding box center [540, 168] width 24 height 18
click at [538, 165] on icon at bounding box center [540, 168] width 24 height 18
click at [539, 161] on icon at bounding box center [540, 168] width 24 height 18
click at [538, 160] on icon at bounding box center [540, 168] width 24 height 18
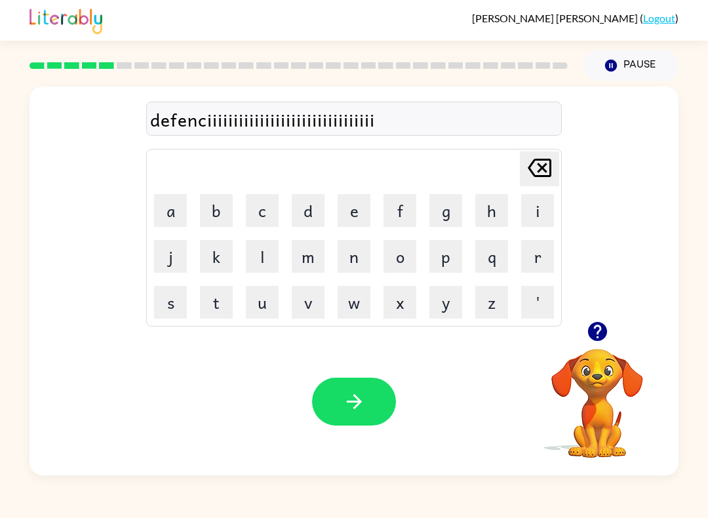
click at [540, 158] on icon "[PERSON_NAME] last character input" at bounding box center [539, 167] width 31 height 31
click at [548, 156] on icon "[PERSON_NAME] last character input" at bounding box center [539, 167] width 31 height 31
click at [548, 155] on icon "[PERSON_NAME] last character input" at bounding box center [539, 167] width 31 height 31
click at [541, 157] on icon "[PERSON_NAME] last character input" at bounding box center [539, 167] width 31 height 31
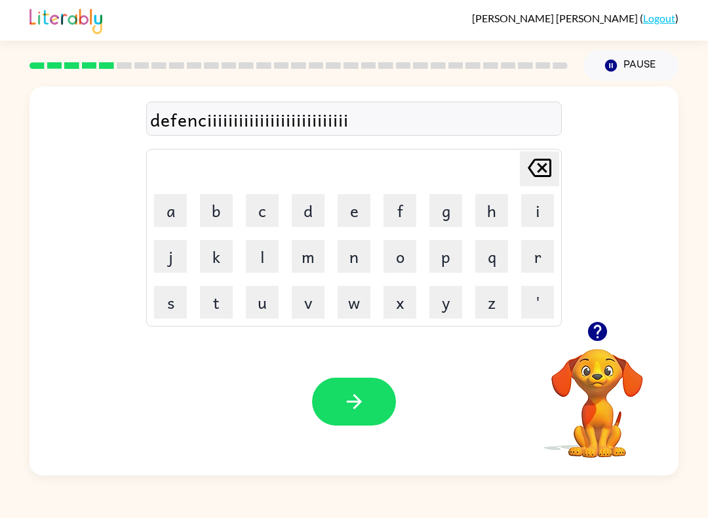
click at [540, 156] on icon "[PERSON_NAME] last character input" at bounding box center [539, 167] width 31 height 31
click at [539, 157] on icon "[PERSON_NAME] last character input" at bounding box center [539, 167] width 31 height 31
click at [539, 156] on icon "[PERSON_NAME] last character input" at bounding box center [539, 167] width 31 height 31
click at [540, 164] on icon "[PERSON_NAME] last character input" at bounding box center [539, 167] width 31 height 31
click at [540, 163] on icon "[PERSON_NAME] last character input" at bounding box center [539, 167] width 31 height 31
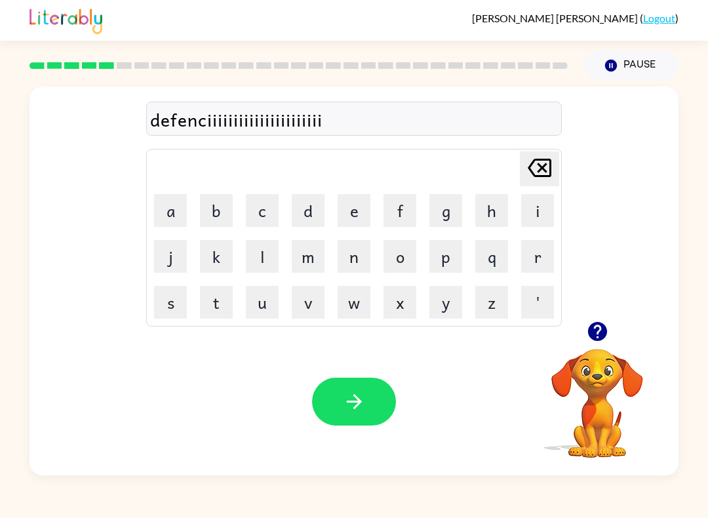
click at [546, 157] on icon "[PERSON_NAME] last character input" at bounding box center [539, 167] width 31 height 31
click at [537, 161] on icon "[PERSON_NAME] last character input" at bounding box center [539, 167] width 31 height 31
click at [537, 161] on icon at bounding box center [540, 168] width 24 height 18
click at [538, 161] on icon at bounding box center [540, 168] width 24 height 18
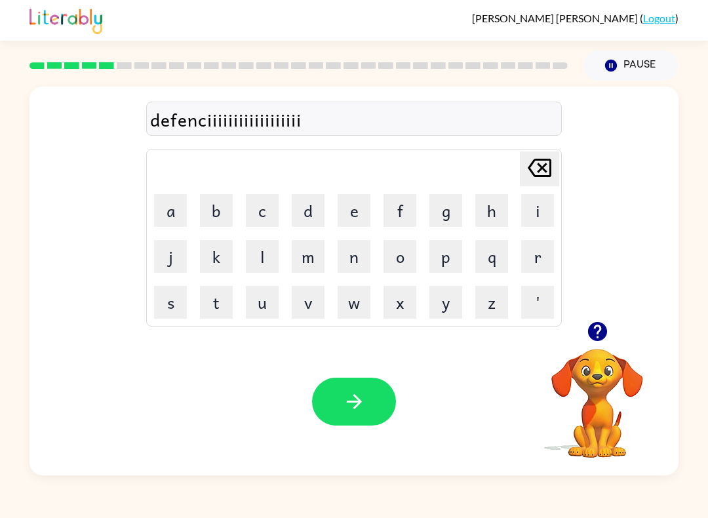
click at [538, 160] on icon at bounding box center [540, 168] width 24 height 18
click at [537, 163] on icon "[PERSON_NAME] last character input" at bounding box center [539, 167] width 31 height 31
click at [536, 163] on icon "[PERSON_NAME] last character input" at bounding box center [539, 167] width 31 height 31
click at [537, 167] on icon "[PERSON_NAME] last character input" at bounding box center [539, 167] width 31 height 31
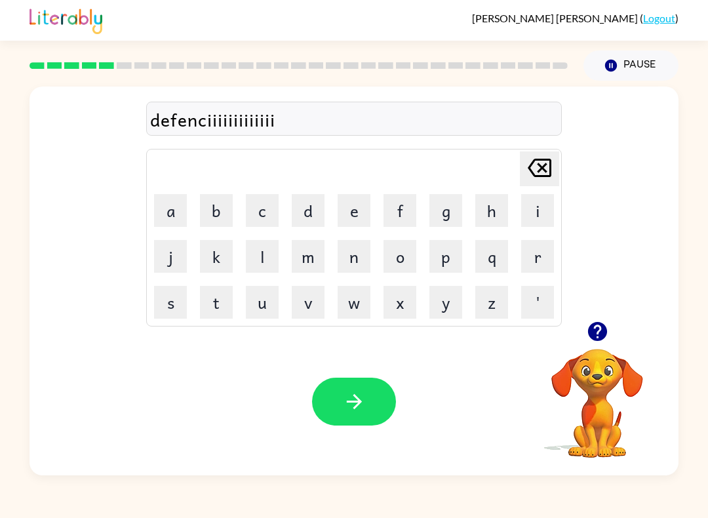
click at [542, 164] on icon "[PERSON_NAME] last character input" at bounding box center [539, 167] width 31 height 31
click at [542, 163] on icon "[PERSON_NAME] last character input" at bounding box center [539, 167] width 31 height 31
click at [536, 163] on icon "[PERSON_NAME] last character input" at bounding box center [539, 167] width 31 height 31
click at [554, 153] on icon "[PERSON_NAME] last character input" at bounding box center [539, 167] width 31 height 31
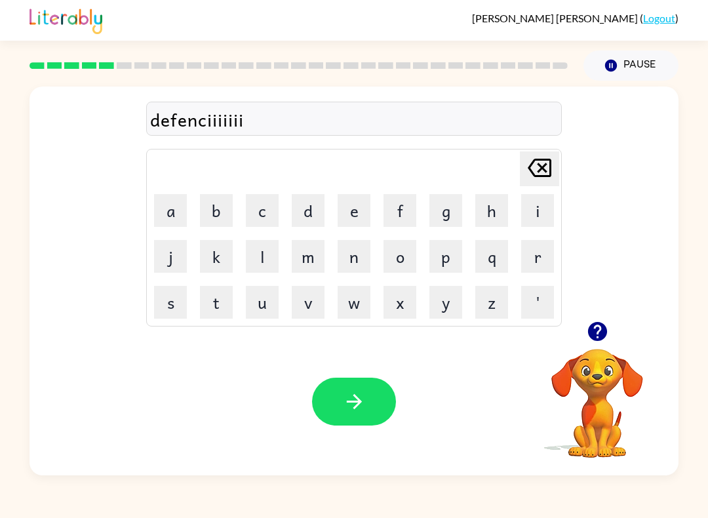
click at [552, 151] on table "[PERSON_NAME] last character input a b c d e f g h i j k l m n o p q r s t u v …" at bounding box center [354, 238] width 414 height 176
click at [549, 157] on icon "[PERSON_NAME] last character input" at bounding box center [539, 167] width 31 height 31
click at [548, 157] on icon "[PERSON_NAME] last character input" at bounding box center [539, 167] width 31 height 31
click at [546, 160] on icon at bounding box center [540, 168] width 24 height 18
click at [546, 159] on icon at bounding box center [540, 168] width 24 height 18
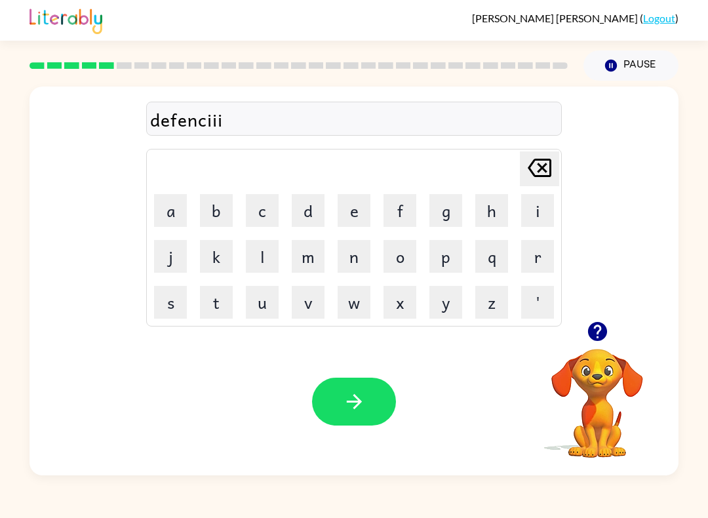
click at [541, 172] on icon "[PERSON_NAME] last character input" at bounding box center [539, 167] width 31 height 31
click at [540, 171] on icon at bounding box center [540, 168] width 24 height 18
click at [315, 308] on button "v" at bounding box center [308, 302] width 33 height 33
click at [348, 220] on button "e" at bounding box center [354, 210] width 33 height 33
click at [370, 397] on button "button" at bounding box center [354, 402] width 84 height 48
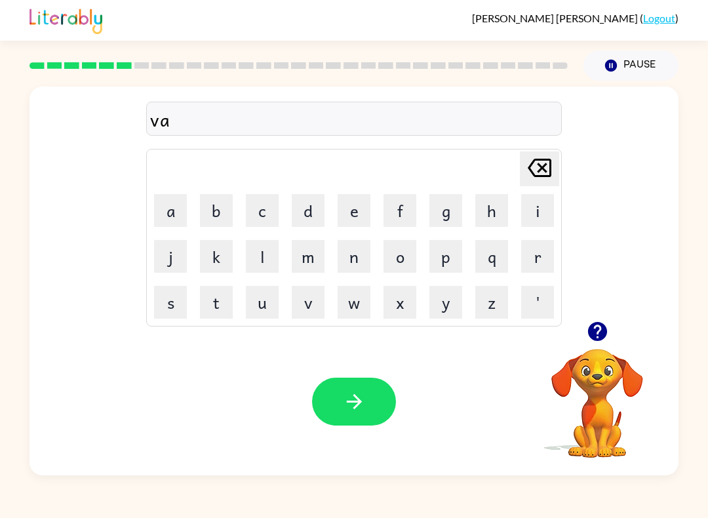
click at [278, 212] on button "c" at bounding box center [262, 210] width 33 height 33
click at [170, 205] on button "a" at bounding box center [170, 210] width 33 height 33
click at [205, 302] on button "t" at bounding box center [216, 302] width 33 height 33
click at [535, 212] on button "i" at bounding box center [537, 210] width 33 height 33
click at [403, 252] on button "o" at bounding box center [400, 256] width 33 height 33
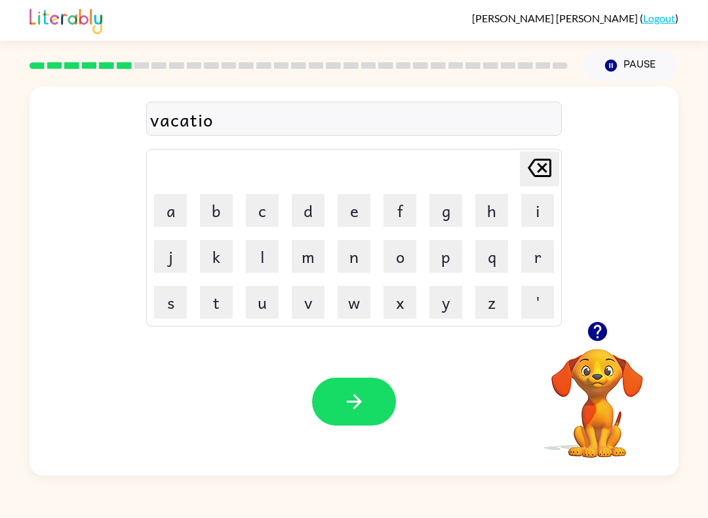
click at [354, 270] on button "n" at bounding box center [354, 256] width 33 height 33
click at [348, 400] on icon "button" at bounding box center [354, 401] width 23 height 23
click at [447, 260] on button "p" at bounding box center [446, 256] width 33 height 33
click at [403, 258] on button "o" at bounding box center [400, 256] width 33 height 33
click at [306, 211] on button "d" at bounding box center [308, 210] width 33 height 33
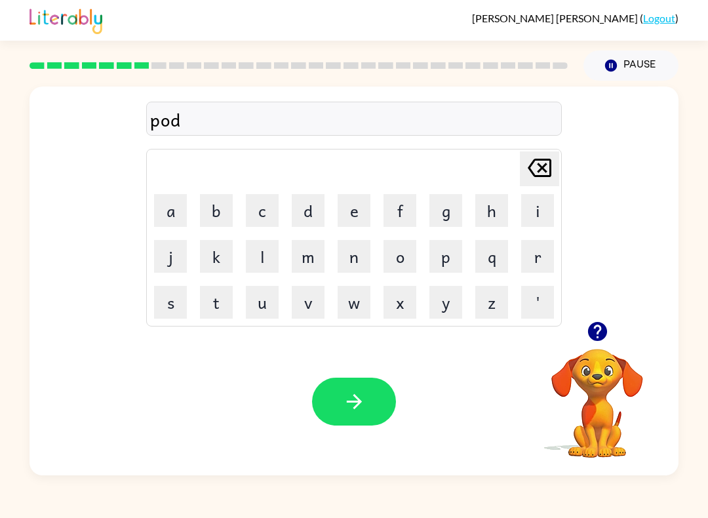
click at [306, 211] on button "d" at bounding box center [308, 210] width 33 height 33
click at [271, 258] on button "l" at bounding box center [262, 256] width 33 height 33
click at [352, 222] on button "e" at bounding box center [354, 210] width 33 height 33
click at [339, 394] on button "button" at bounding box center [354, 402] width 84 height 48
click at [542, 174] on icon "[PERSON_NAME] last character input" at bounding box center [539, 167] width 31 height 31
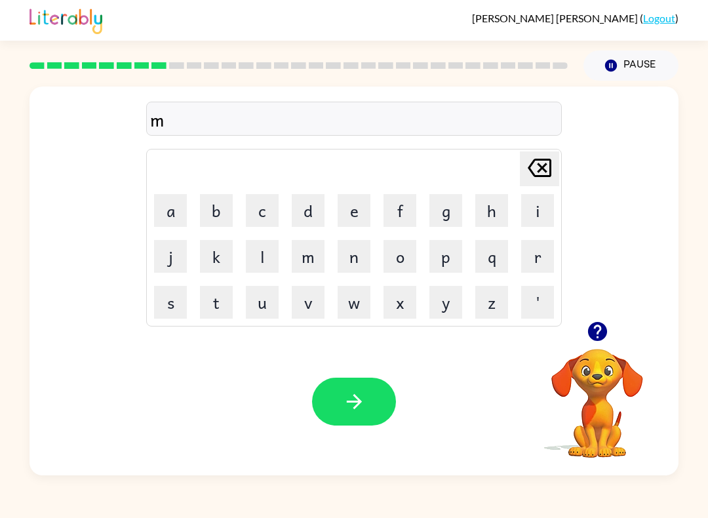
click at [535, 216] on button "i" at bounding box center [537, 210] width 33 height 33
click at [542, 265] on button "r" at bounding box center [537, 256] width 33 height 33
click at [529, 221] on button "i" at bounding box center [537, 210] width 33 height 33
click at [272, 212] on button "c" at bounding box center [262, 210] width 33 height 33
click at [173, 217] on button "a" at bounding box center [170, 210] width 33 height 33
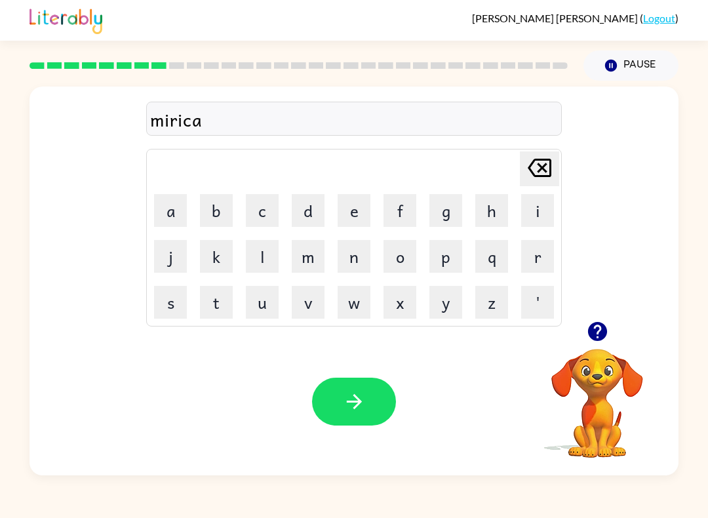
click at [268, 262] on button "l" at bounding box center [262, 256] width 33 height 33
click at [363, 390] on button "button" at bounding box center [354, 402] width 84 height 48
click at [314, 258] on button "m" at bounding box center [308, 256] width 33 height 33
click at [538, 207] on button "i" at bounding box center [537, 210] width 33 height 33
click at [354, 263] on button "n" at bounding box center [354, 256] width 33 height 33
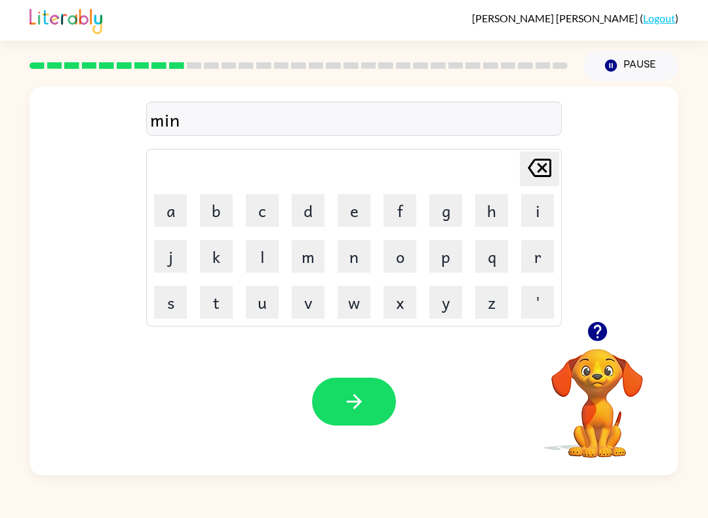
click at [312, 258] on button "m" at bounding box center [308, 256] width 33 height 33
click at [395, 256] on button "o" at bounding box center [400, 256] width 33 height 33
click at [544, 254] on button "r" at bounding box center [537, 256] width 33 height 33
click at [349, 264] on button "n" at bounding box center [354, 256] width 33 height 33
click at [539, 212] on button "i" at bounding box center [537, 210] width 33 height 33
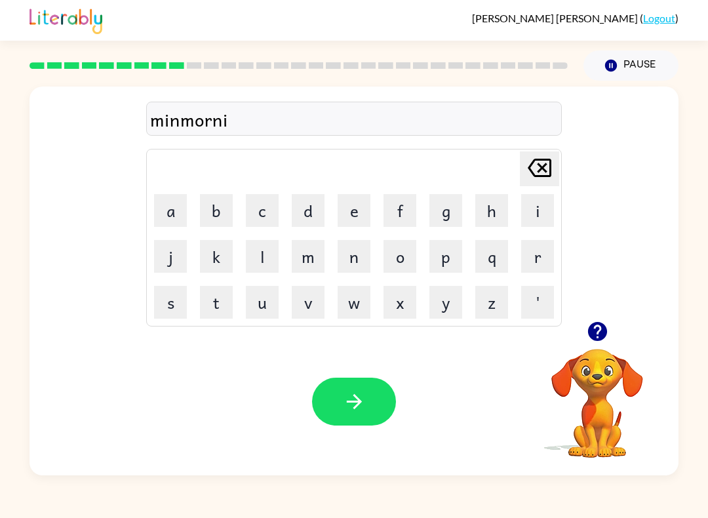
click at [360, 260] on button "n" at bounding box center [354, 256] width 33 height 33
click at [457, 215] on button "g" at bounding box center [446, 210] width 33 height 33
click at [375, 394] on button "button" at bounding box center [354, 402] width 84 height 48
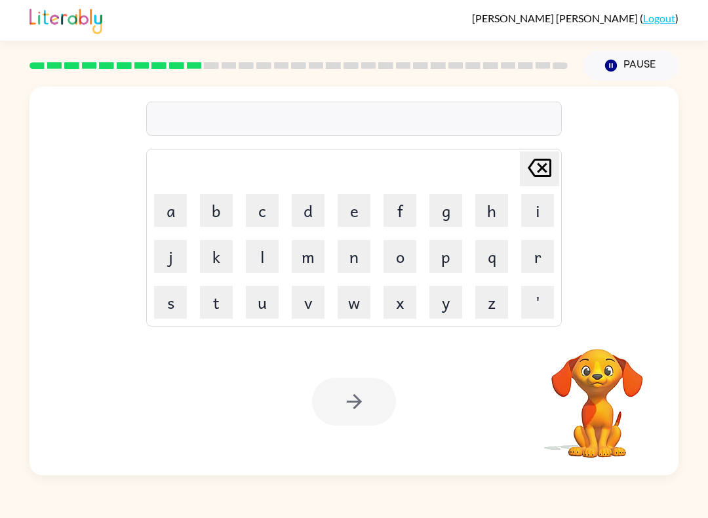
click at [313, 216] on button "d" at bounding box center [308, 210] width 33 height 33
click at [540, 223] on button "i" at bounding box center [537, 210] width 33 height 33
click at [174, 303] on button "s" at bounding box center [170, 302] width 33 height 33
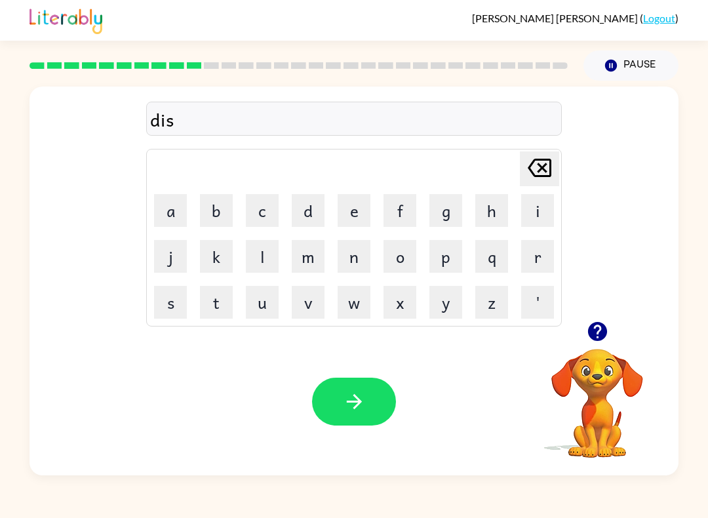
click at [353, 221] on button "e" at bounding box center [354, 210] width 33 height 33
click at [184, 308] on button "s" at bounding box center [170, 302] width 33 height 33
click at [229, 298] on button "t" at bounding box center [216, 302] width 33 height 33
click at [526, 258] on button "r" at bounding box center [537, 256] width 33 height 33
click at [355, 212] on button "e" at bounding box center [354, 210] width 33 height 33
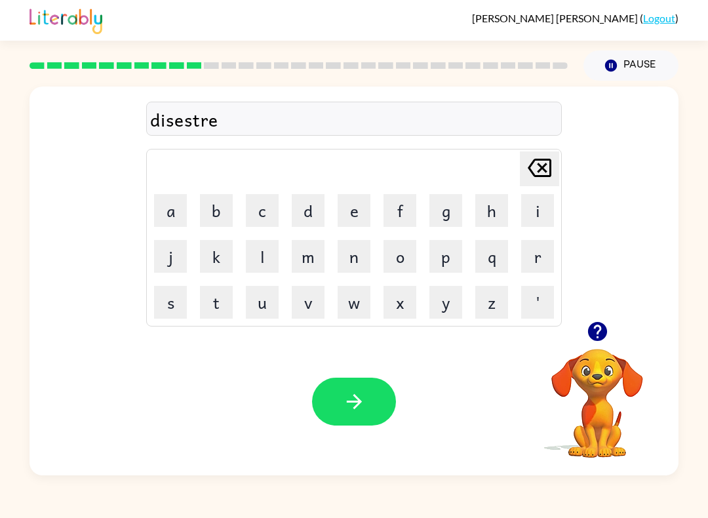
click at [169, 311] on button "s" at bounding box center [170, 302] width 33 height 33
click at [318, 214] on button "d" at bounding box center [308, 210] width 33 height 33
click at [374, 404] on button "button" at bounding box center [354, 402] width 84 height 48
click at [403, 271] on button "o" at bounding box center [400, 256] width 33 height 33
click at [323, 215] on button "d" at bounding box center [308, 210] width 33 height 33
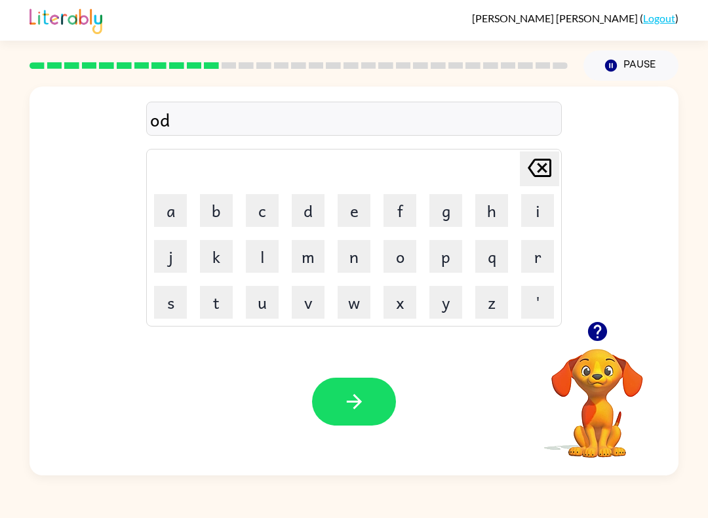
click at [325, 216] on td "d" at bounding box center [308, 210] width 45 height 45
click at [540, 173] on icon "[PERSON_NAME] last character input" at bounding box center [539, 167] width 31 height 31
click at [544, 261] on button "r" at bounding box center [537, 256] width 33 height 33
click at [396, 258] on button "o" at bounding box center [400, 256] width 33 height 33
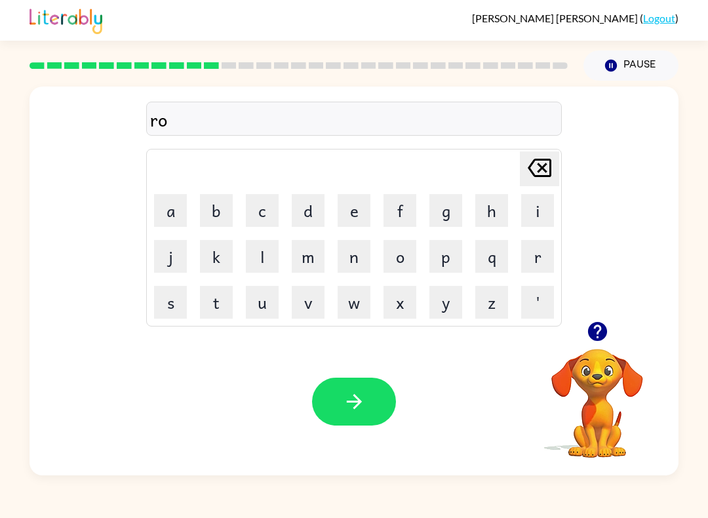
click at [311, 212] on button "d" at bounding box center [308, 210] width 33 height 33
click at [348, 214] on button "e" at bounding box center [354, 210] width 33 height 33
click at [604, 389] on video "Your browser must support playing .mp4 files to use Literably. Please try using…" at bounding box center [597, 394] width 131 height 131
click at [610, 340] on button "button" at bounding box center [597, 331] width 33 height 33
click at [366, 397] on button "button" at bounding box center [354, 402] width 84 height 48
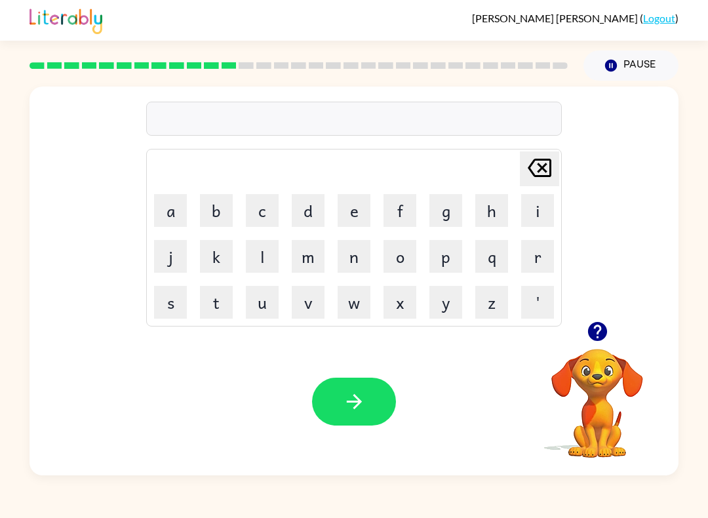
click at [626, 411] on video "Your browser must support playing .mp4 files to use Literably. Please try using…" at bounding box center [597, 394] width 131 height 131
click at [605, 386] on video "Your browser must support playing .mp4 files to use Literably. Please try using…" at bounding box center [597, 394] width 131 height 131
click at [622, 354] on video "Your browser must support playing .mp4 files to use Literably. Please try using…" at bounding box center [597, 394] width 131 height 131
click at [599, 360] on video "Your browser must support playing .mp4 files to use Literably. Please try using…" at bounding box center [597, 394] width 131 height 131
click at [593, 384] on video "Your browser must support playing .mp4 files to use Literably. Please try using…" at bounding box center [597, 394] width 131 height 131
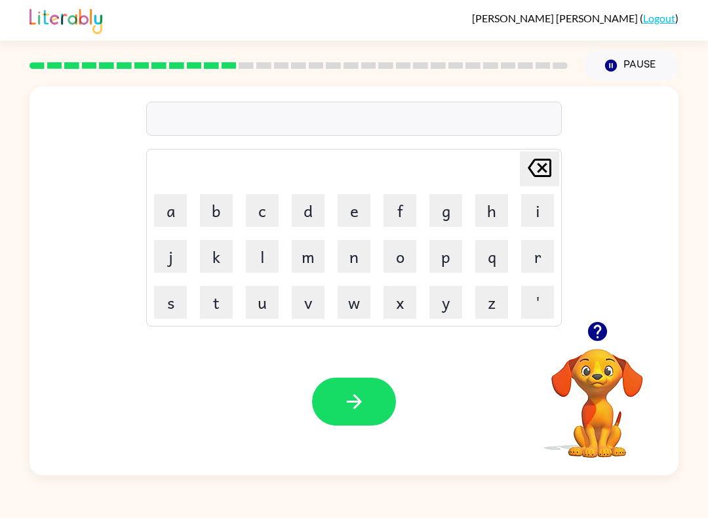
click at [596, 336] on icon "button" at bounding box center [597, 331] width 19 height 19
click at [167, 217] on button "a" at bounding box center [170, 210] width 33 height 33
click at [451, 264] on button "p" at bounding box center [446, 256] width 33 height 33
click at [542, 259] on button "r" at bounding box center [537, 256] width 33 height 33
click at [176, 210] on button "a" at bounding box center [170, 210] width 33 height 33
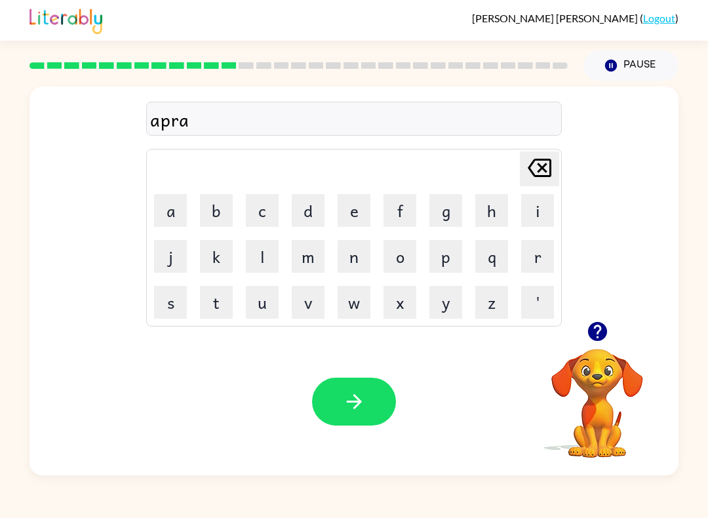
click at [539, 207] on button "i" at bounding box center [537, 210] width 33 height 33
click at [312, 205] on button "d" at bounding box center [308, 210] width 33 height 33
click at [346, 405] on icon "button" at bounding box center [354, 401] width 23 height 23
click at [605, 389] on video "Your browser must support playing .mp4 files to use Literably. Please try using…" at bounding box center [597, 394] width 131 height 131
click at [605, 360] on video "Your browser must support playing .mp4 files to use Literably. Please try using…" at bounding box center [597, 394] width 131 height 131
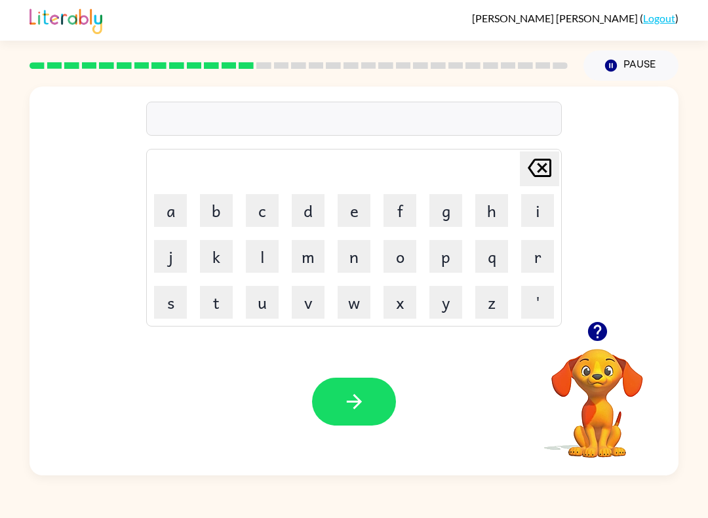
click at [591, 346] on button "button" at bounding box center [597, 331] width 33 height 33
click at [605, 328] on div "[PERSON_NAME] last character input a b c d e f g h i j k l m n o p q r s t u v …" at bounding box center [354, 281] width 649 height 389
click at [600, 355] on video "Your browser must support playing .mp4 files to use Literably. Please try using…" at bounding box center [597, 394] width 131 height 131
click at [221, 206] on button "b" at bounding box center [216, 210] width 33 height 33
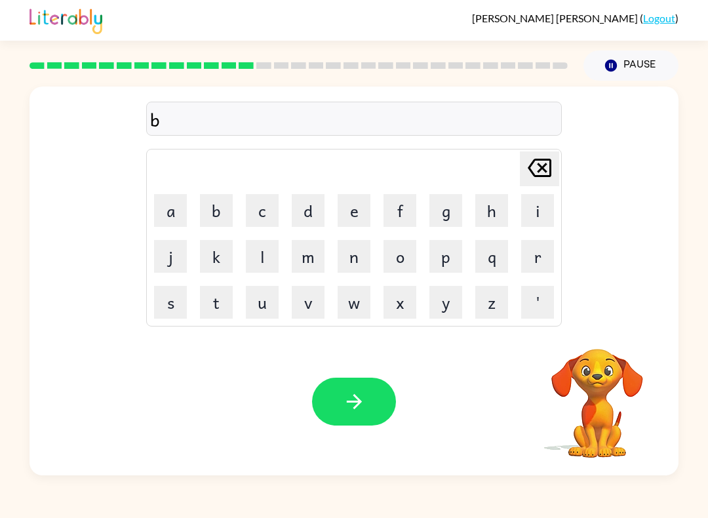
click at [168, 209] on button "a" at bounding box center [170, 210] width 33 height 33
click at [299, 211] on button "d" at bounding box center [308, 210] width 33 height 33
click at [354, 253] on button "n" at bounding box center [354, 256] width 33 height 33
click at [350, 213] on button "e" at bounding box center [354, 210] width 33 height 33
click at [176, 293] on button "s" at bounding box center [170, 302] width 33 height 33
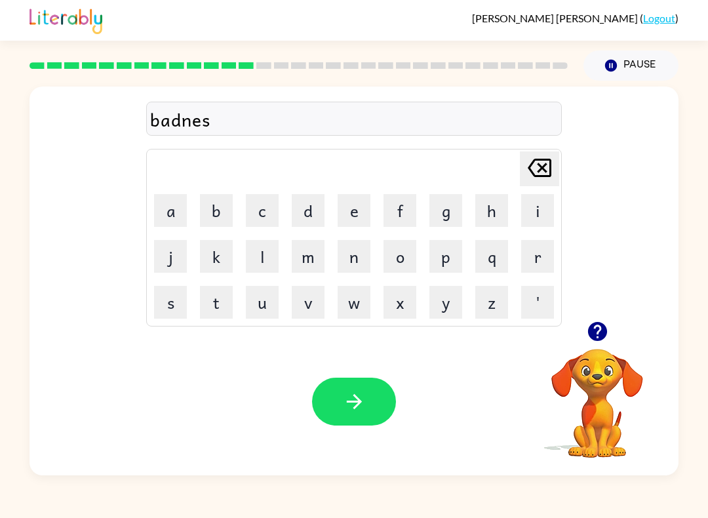
click at [176, 293] on button "s" at bounding box center [170, 302] width 33 height 33
click at [355, 385] on button "button" at bounding box center [354, 402] width 84 height 48
click at [218, 212] on button "b" at bounding box center [216, 210] width 33 height 33
click at [410, 247] on button "o" at bounding box center [400, 256] width 33 height 33
click at [352, 258] on button "n" at bounding box center [354, 256] width 33 height 33
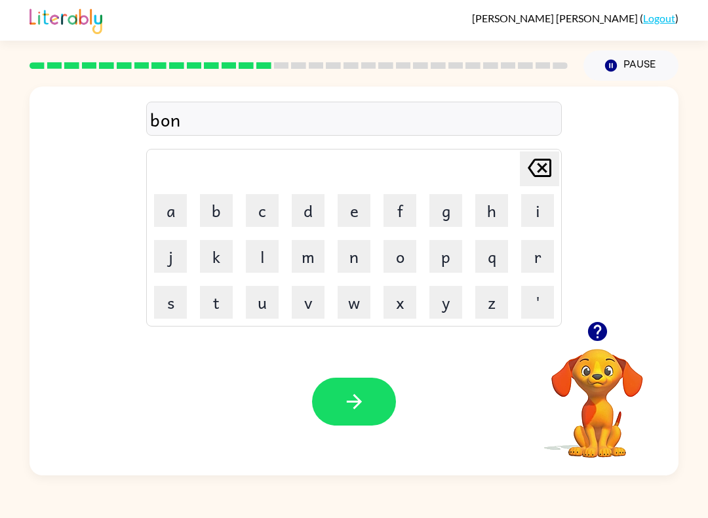
click at [342, 208] on button "e" at bounding box center [354, 210] width 33 height 33
click at [580, 375] on video "Your browser must support playing .mp4 files to use Literably. Please try using…" at bounding box center [597, 394] width 131 height 131
click at [605, 393] on video "Your browser must support playing .mp4 files to use Literably. Please try using…" at bounding box center [597, 394] width 131 height 131
click at [602, 342] on icon "button" at bounding box center [597, 331] width 23 height 23
click at [258, 264] on button "l" at bounding box center [262, 256] width 33 height 33
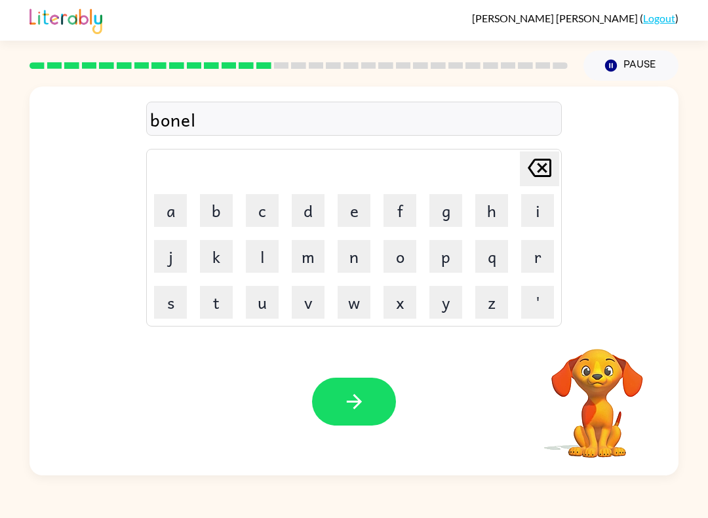
click at [352, 218] on button "e" at bounding box center [354, 210] width 33 height 33
click at [170, 303] on button "s" at bounding box center [170, 302] width 33 height 33
click at [169, 302] on button "s" at bounding box center [170, 302] width 33 height 33
click at [348, 393] on icon "button" at bounding box center [354, 401] width 23 height 23
click at [609, 378] on video "Your browser must support playing .mp4 files to use Literably. Please try using…" at bounding box center [597, 394] width 131 height 131
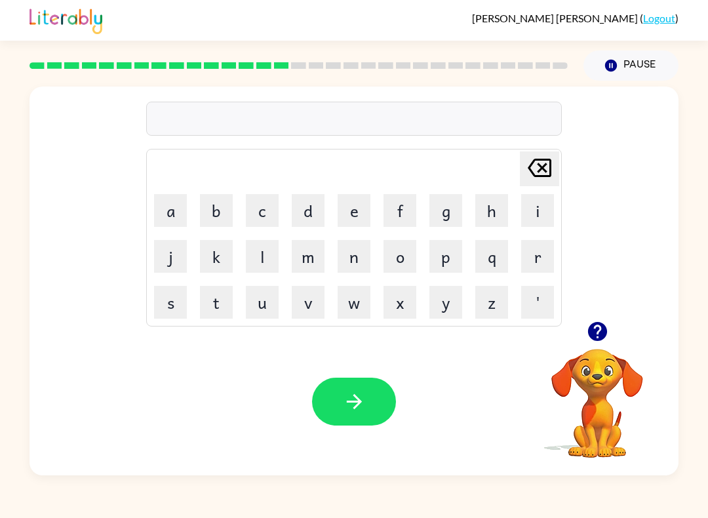
click at [601, 373] on video "Your browser must support playing .mp4 files to use Literably. Please try using…" at bounding box center [597, 394] width 131 height 131
click at [600, 380] on video "Your browser must support playing .mp4 files to use Literably. Please try using…" at bounding box center [597, 394] width 131 height 131
click at [601, 344] on button "button" at bounding box center [597, 331] width 33 height 33
click at [176, 302] on button "s" at bounding box center [170, 302] width 33 height 33
click at [397, 264] on button "o" at bounding box center [400, 256] width 33 height 33
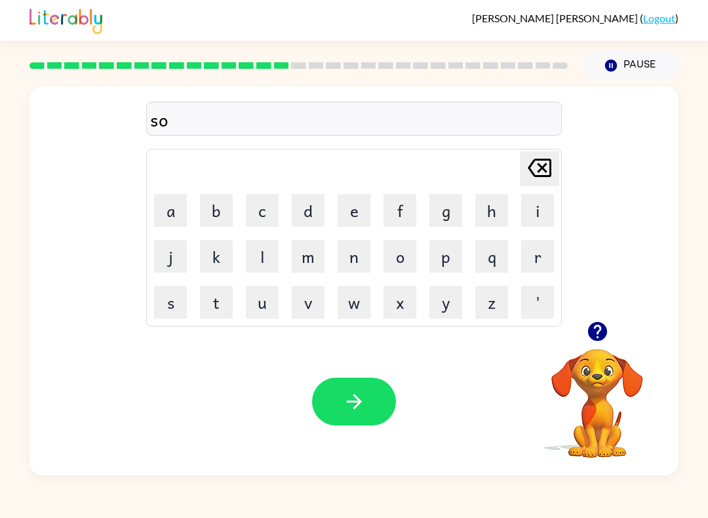
click at [527, 260] on button "r" at bounding box center [537, 256] width 33 height 33
click at [537, 164] on icon "[PERSON_NAME] last character input" at bounding box center [539, 167] width 31 height 31
click at [540, 169] on icon "[PERSON_NAME] last character input" at bounding box center [539, 167] width 31 height 31
click at [354, 306] on button "w" at bounding box center [354, 302] width 33 height 33
click at [402, 256] on button "o" at bounding box center [400, 256] width 33 height 33
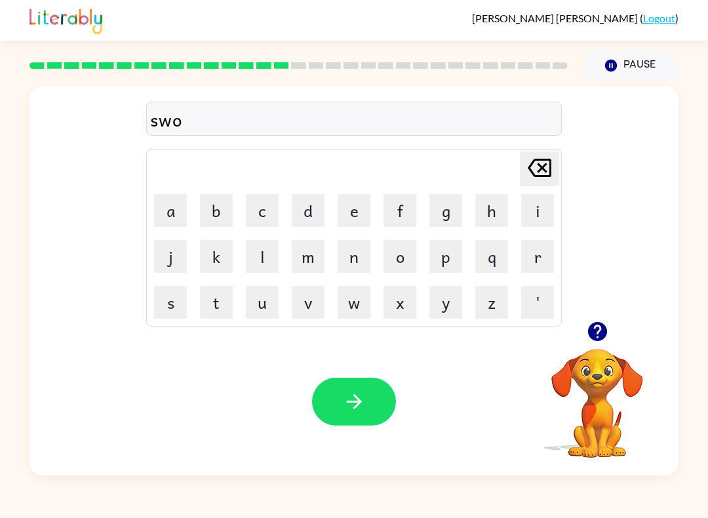
click at [537, 262] on button "r" at bounding box center [537, 256] width 33 height 33
click at [311, 250] on button "m" at bounding box center [308, 256] width 33 height 33
click at [358, 401] on icon "button" at bounding box center [353, 401] width 15 height 15
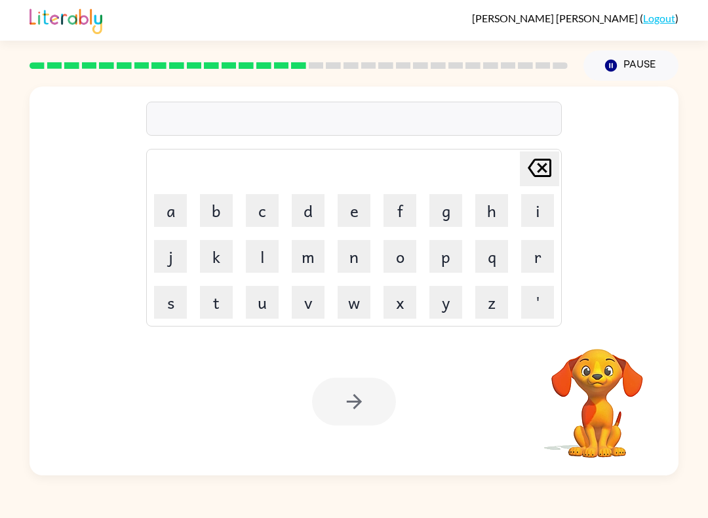
click at [616, 60] on icon "Pause" at bounding box center [611, 65] width 14 height 14
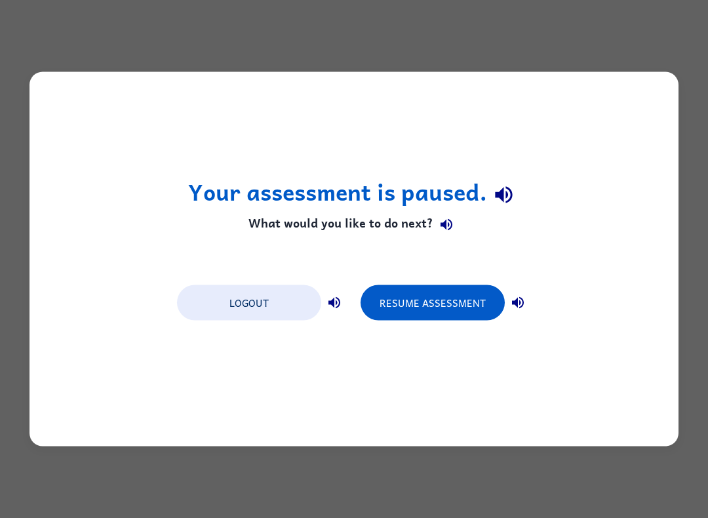
click at [457, 312] on button "Resume Assessment" at bounding box center [433, 302] width 144 height 35
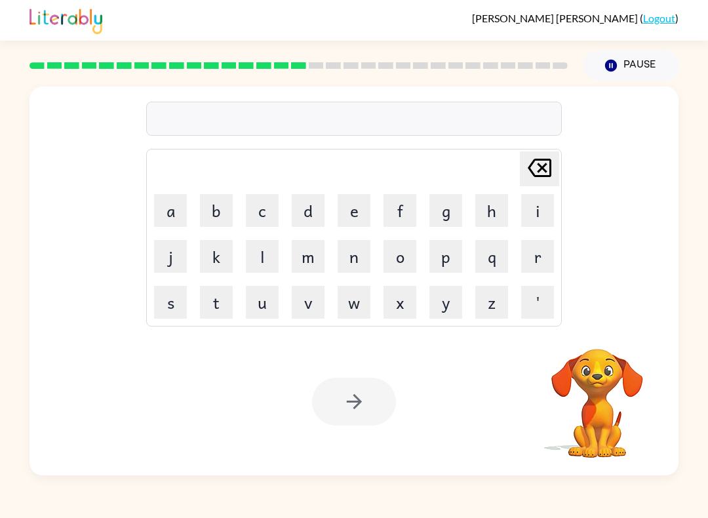
click at [605, 75] on button "Pause Pause" at bounding box center [631, 66] width 95 height 30
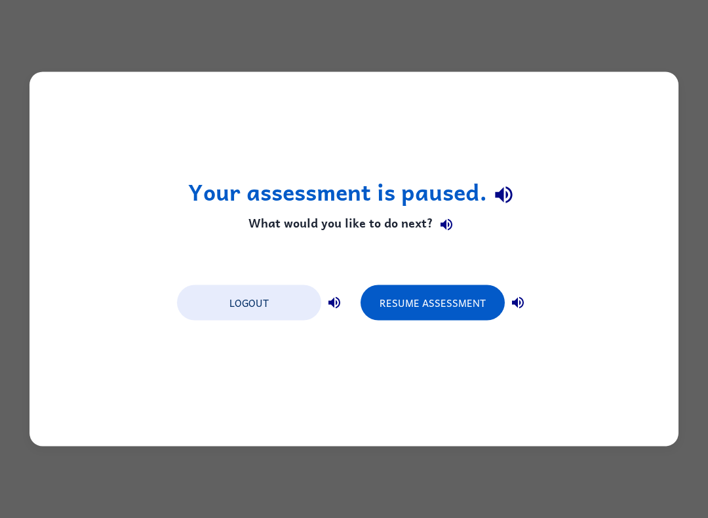
click at [286, 306] on button "Logout" at bounding box center [249, 302] width 144 height 35
